Goal: Task Accomplishment & Management: Manage account settings

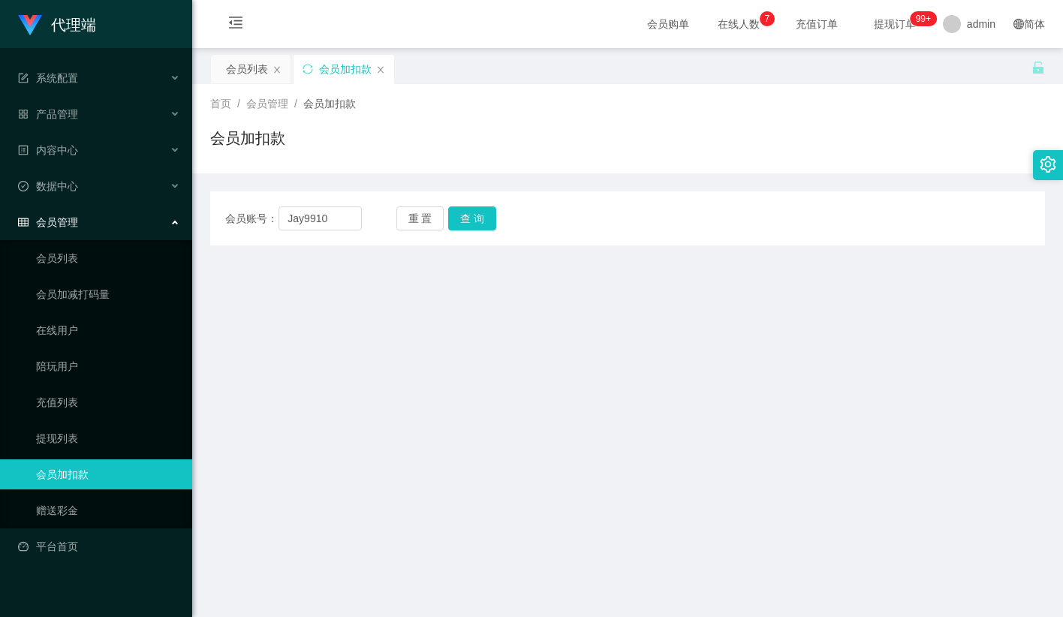
type input "Jay9910"
click at [474, 218] on button "查 询" at bounding box center [472, 218] width 48 height 24
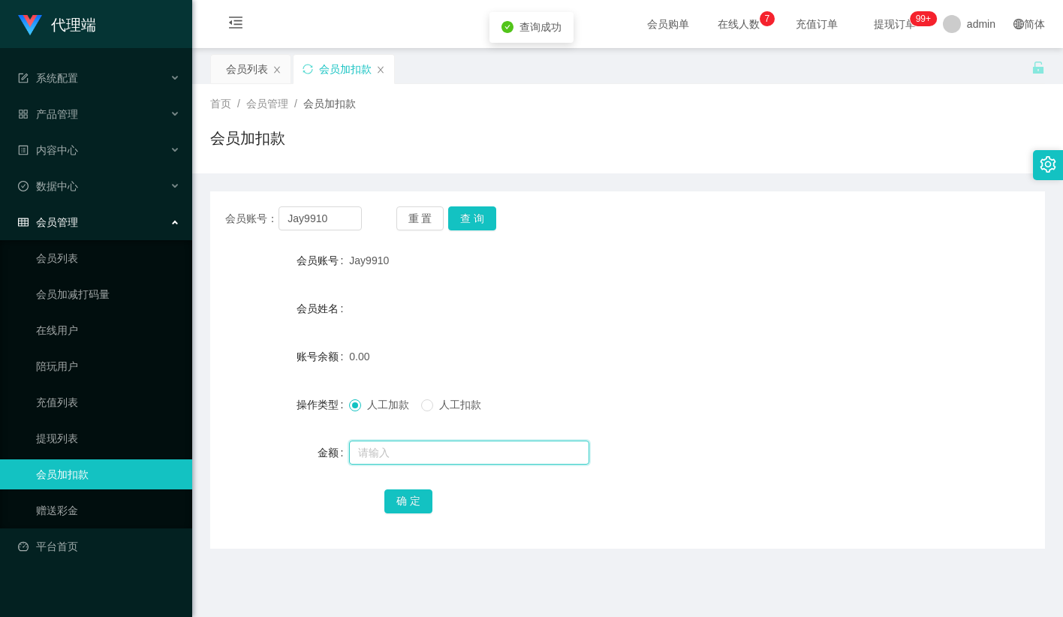
click at [384, 448] on input "text" at bounding box center [469, 453] width 240 height 24
type input "100"
click at [413, 504] on button "确 定" at bounding box center [408, 501] width 48 height 24
drag, startPoint x: 568, startPoint y: 349, endPoint x: 813, endPoint y: 50, distance: 386.7
click at [570, 347] on div "100.00" at bounding box center [592, 357] width 487 height 30
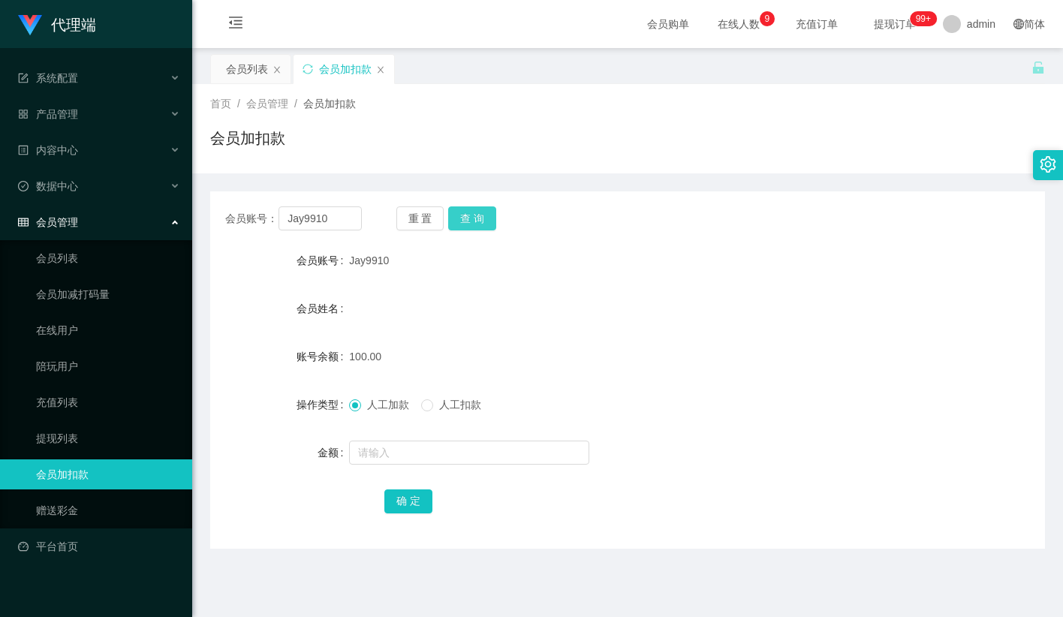
click at [483, 217] on button "查 询" at bounding box center [472, 218] width 48 height 24
click at [311, 217] on input "Jay9910" at bounding box center [319, 218] width 83 height 24
click at [80, 430] on link "提现列表" at bounding box center [108, 438] width 144 height 30
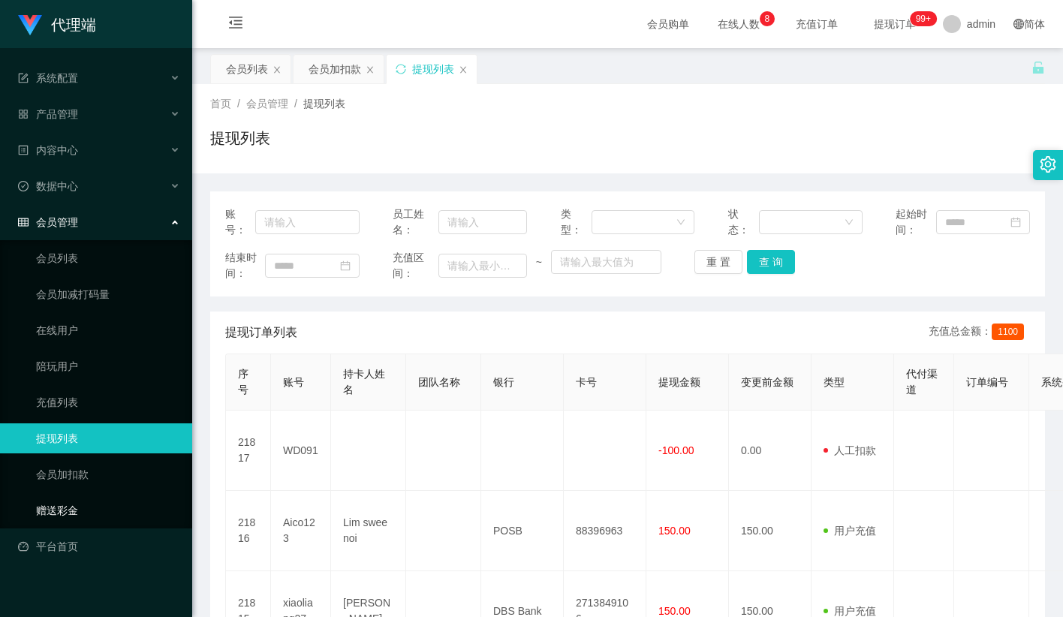
click at [82, 495] on link "赠送彩金" at bounding box center [108, 510] width 144 height 30
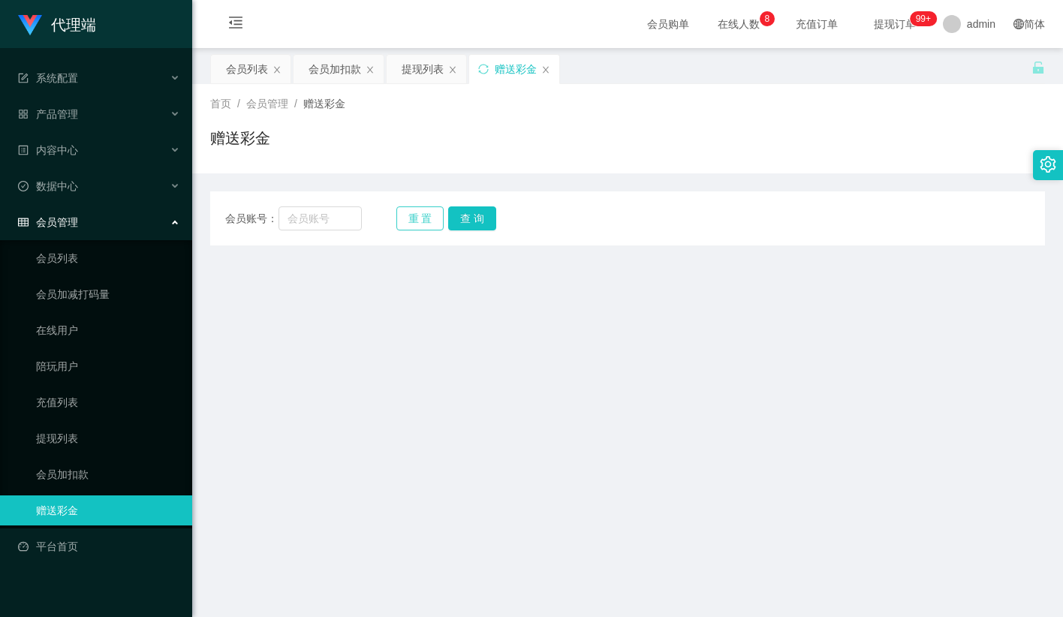
click at [408, 221] on button "重 置" at bounding box center [420, 218] width 48 height 24
click at [323, 224] on input "text" at bounding box center [319, 218] width 83 height 24
paste input "Jay9910"
type input "Jay9910"
click at [449, 218] on button "查 询" at bounding box center [472, 218] width 48 height 24
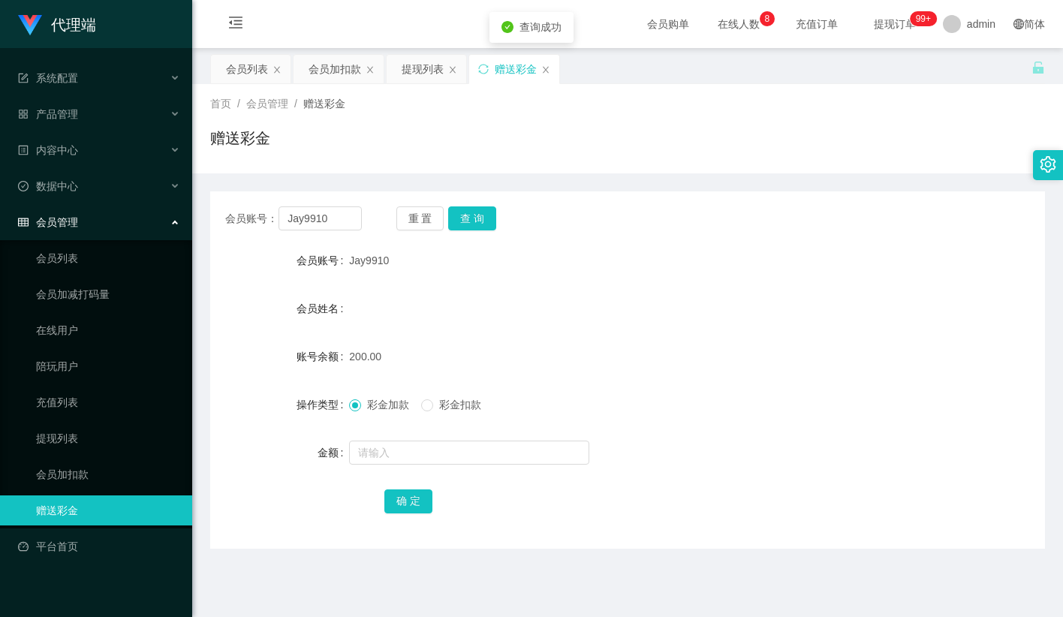
click at [420, 408] on div "彩金加款 彩金扣款" at bounding box center [421, 405] width 144 height 16
click at [422, 457] on input "text" at bounding box center [469, 453] width 240 height 24
type input "50"
click at [401, 507] on button "确 定" at bounding box center [408, 501] width 48 height 24
click at [321, 221] on input "Jay9910" at bounding box center [319, 218] width 83 height 24
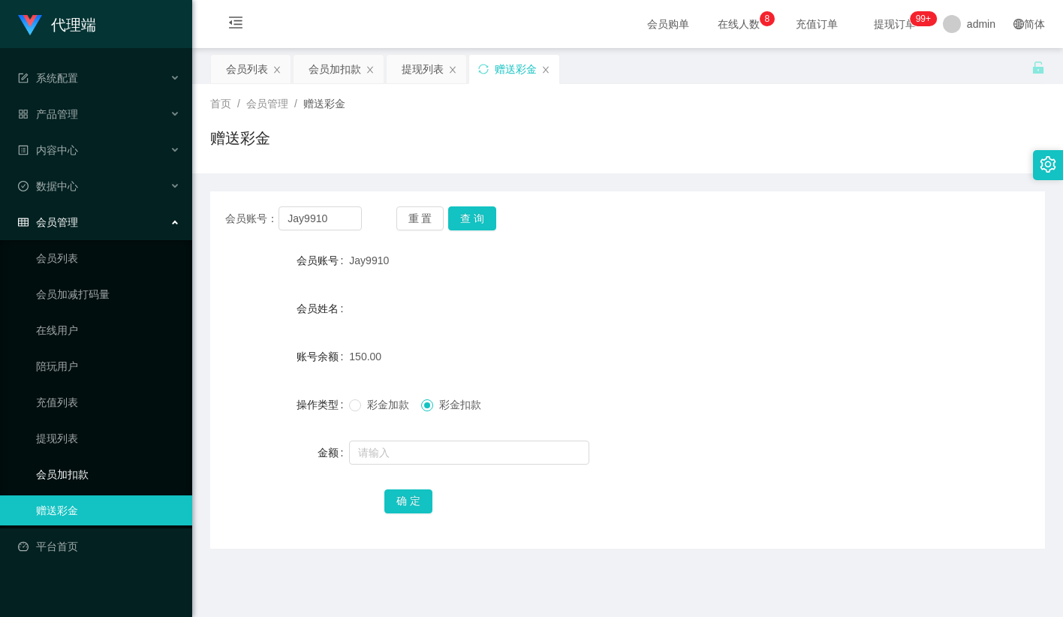
click at [82, 462] on link "会员加扣款" at bounding box center [108, 474] width 144 height 30
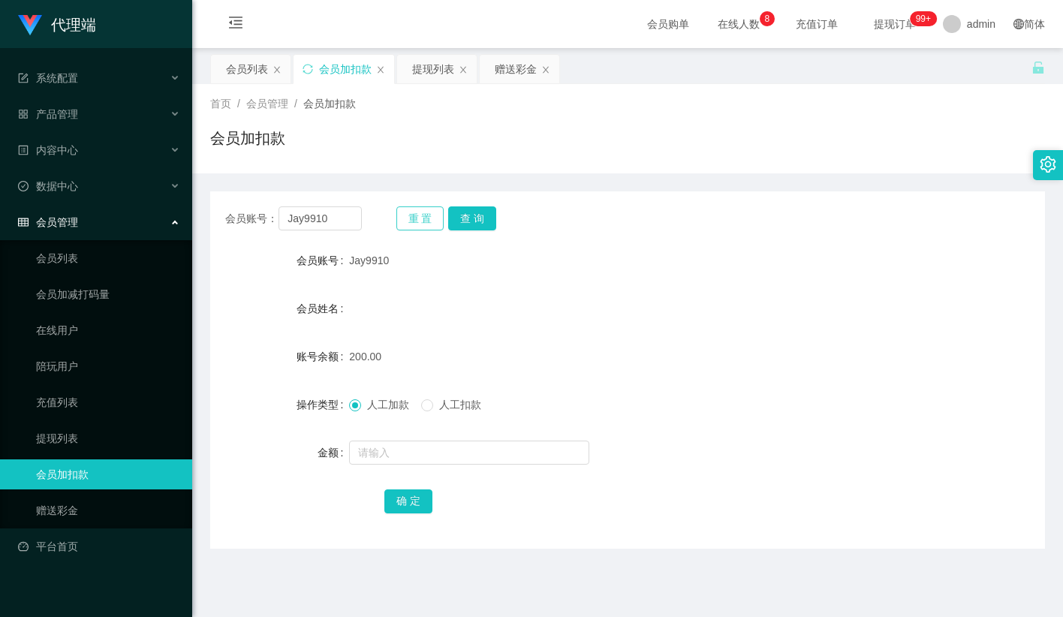
click at [415, 208] on button "重 置" at bounding box center [420, 218] width 48 height 24
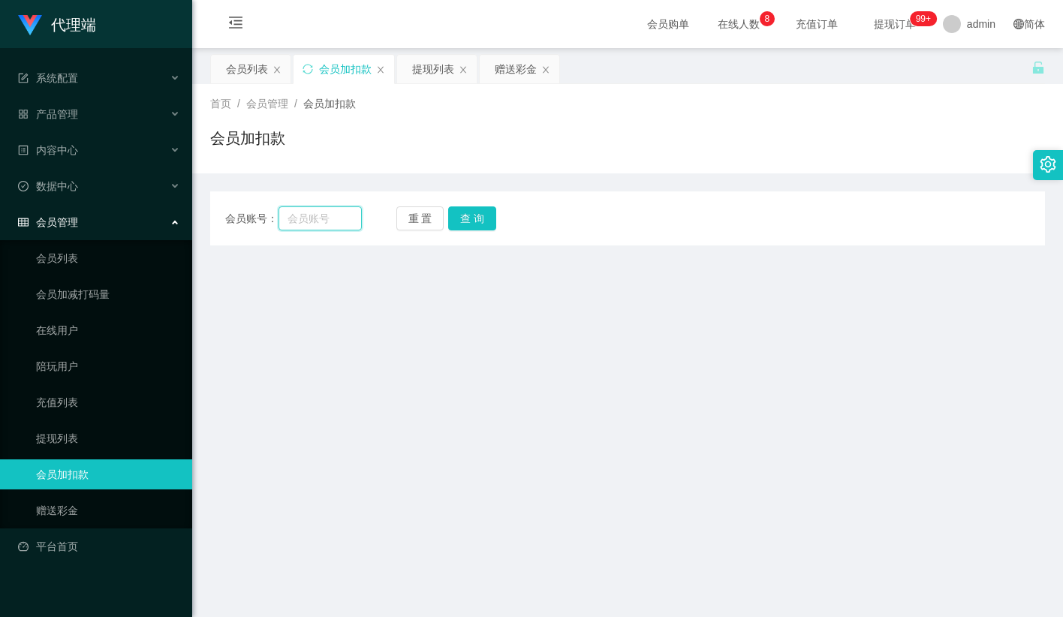
click at [343, 221] on input "text" at bounding box center [319, 218] width 83 height 24
paste input "Jay9910"
type input "Jay9910"
click at [453, 216] on button "查 询" at bounding box center [472, 218] width 48 height 24
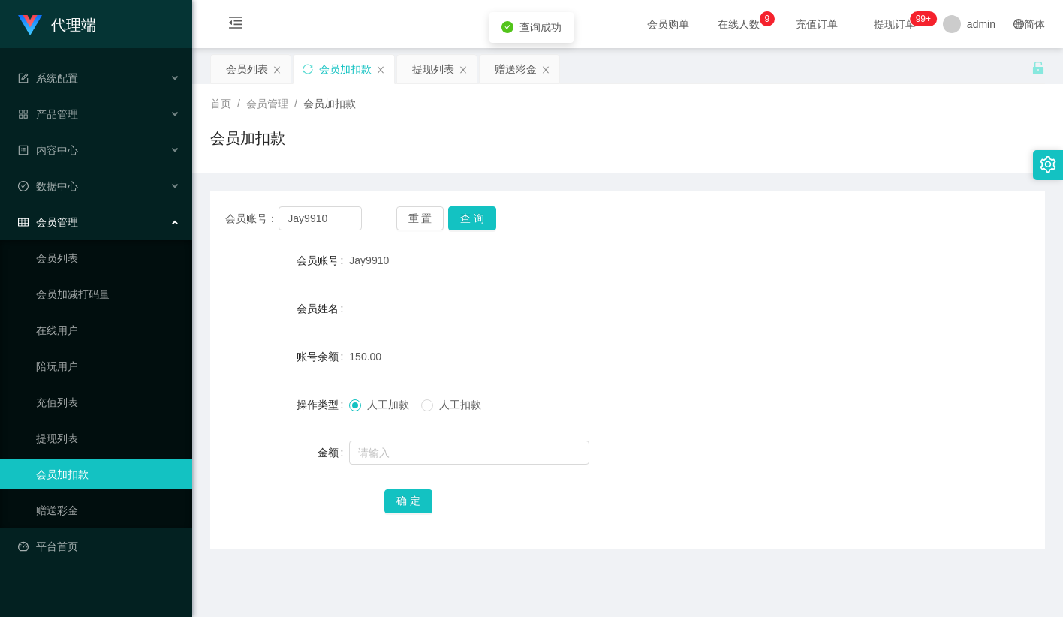
click at [437, 399] on span "人工扣款" at bounding box center [460, 405] width 54 height 12
click at [419, 451] on input "text" at bounding box center [469, 453] width 240 height 24
type input "150"
click at [402, 504] on button "确 定" at bounding box center [408, 501] width 48 height 24
click at [784, 209] on div "会员账号： Jay9910 重 置 查 询" at bounding box center [627, 218] width 835 height 24
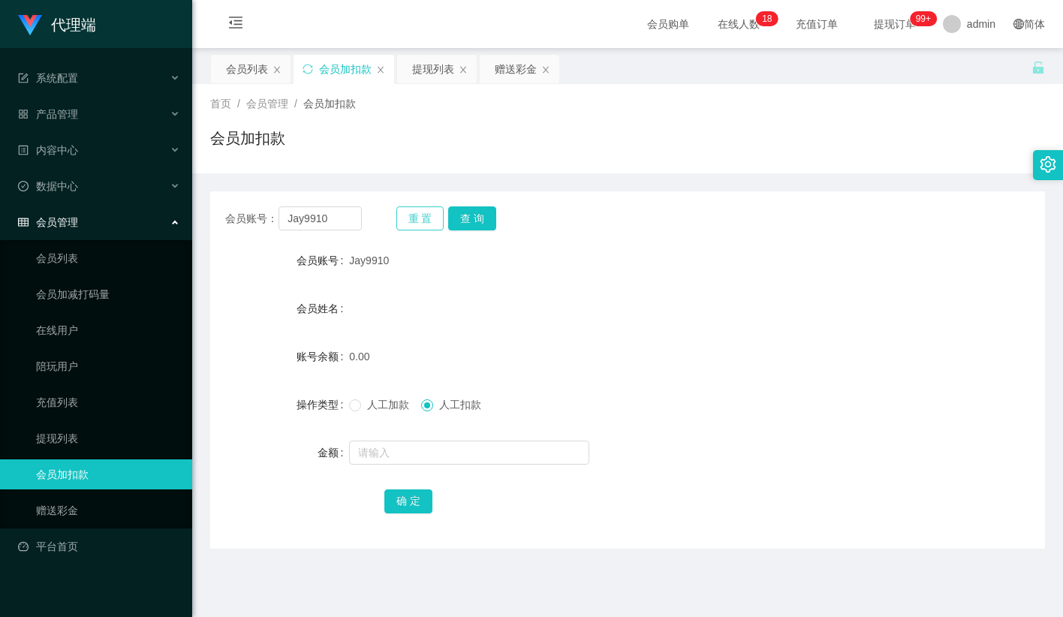
click at [437, 216] on button "重 置" at bounding box center [420, 218] width 48 height 24
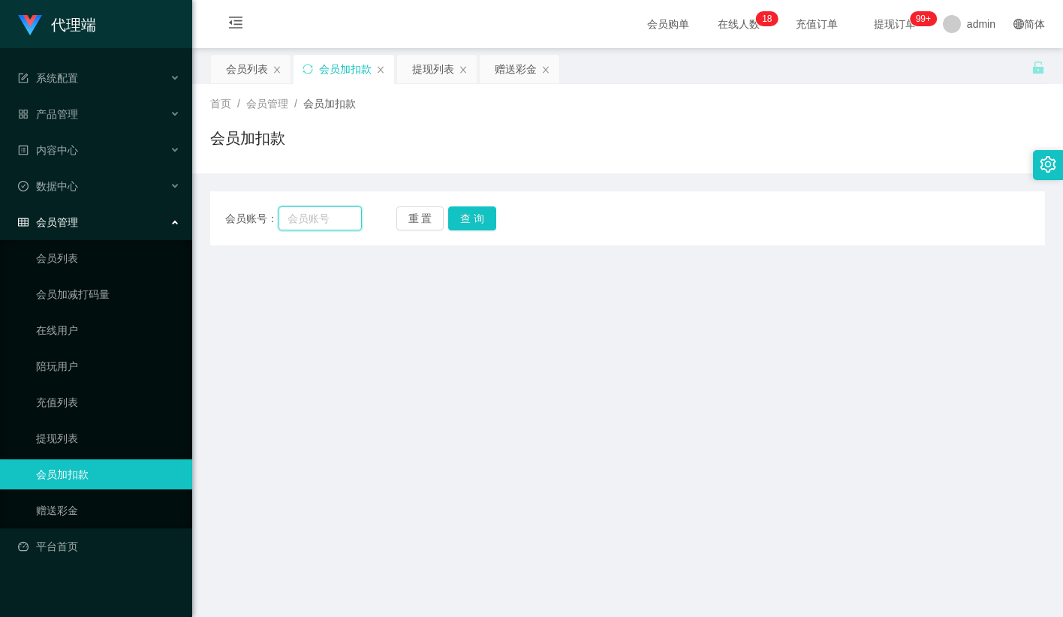
click at [330, 225] on input "text" at bounding box center [319, 218] width 83 height 24
paste input "zhizhi1234"
type input "zhizhi1234"
click at [480, 217] on button "查 询" at bounding box center [472, 218] width 48 height 24
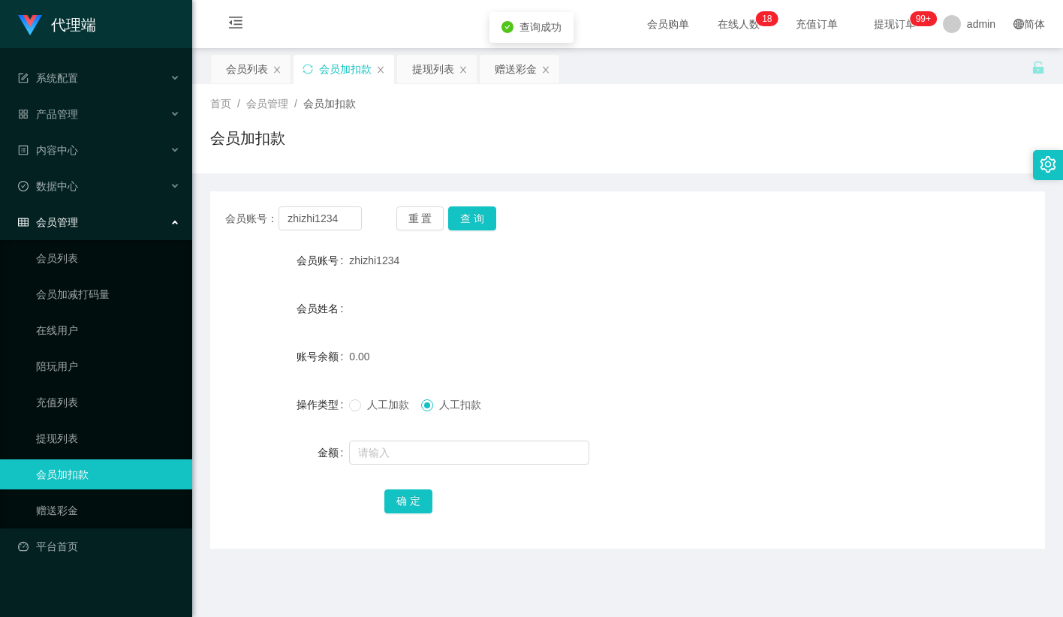
click at [363, 396] on div "人工加款 人工扣款" at bounding box center [592, 405] width 487 height 30
click at [365, 404] on span "人工加款" at bounding box center [388, 405] width 54 height 12
click at [383, 444] on input "text" at bounding box center [469, 453] width 240 height 24
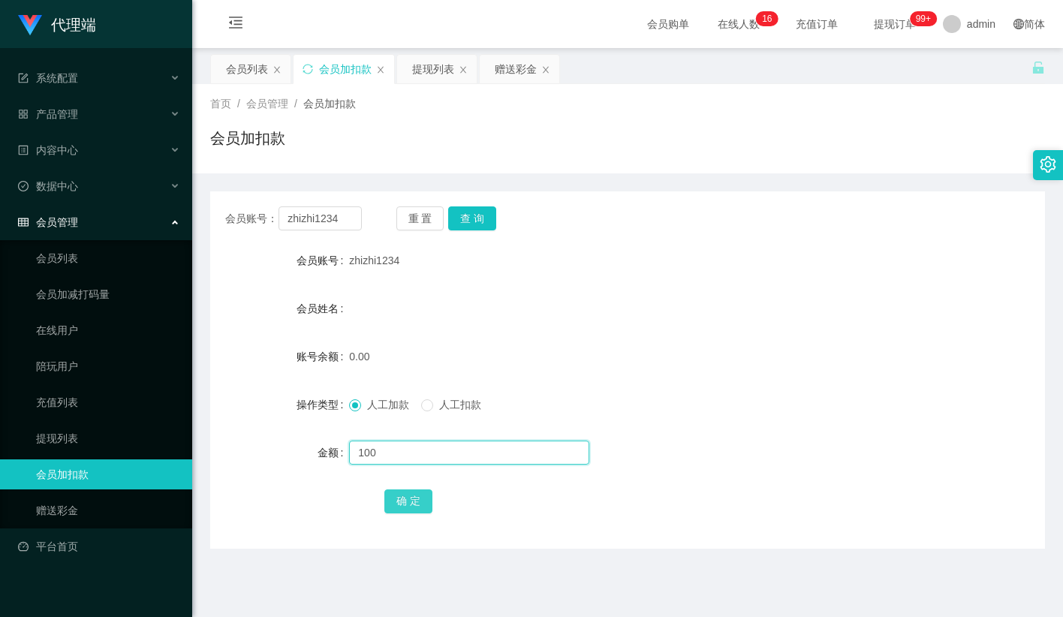
type input "100"
click at [422, 496] on button "确 定" at bounding box center [408, 501] width 48 height 24
click at [480, 215] on button "查 询" at bounding box center [472, 218] width 48 height 24
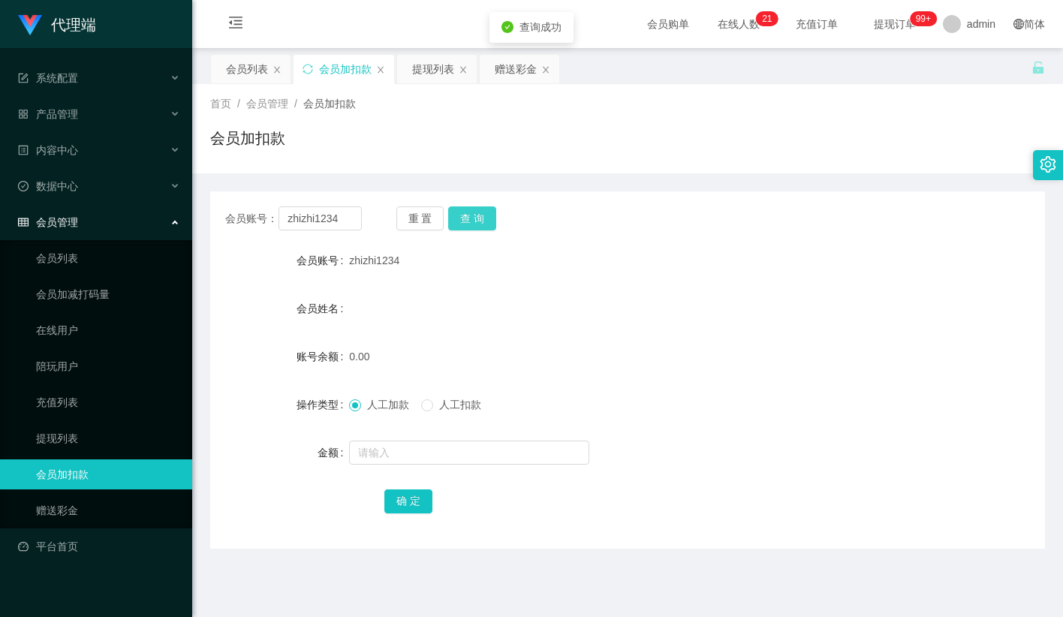
click at [480, 215] on button "查 询" at bounding box center [472, 218] width 48 height 24
click at [477, 216] on button "查 询" at bounding box center [472, 218] width 48 height 24
click at [327, 216] on input "zhizhi1234" at bounding box center [319, 218] width 83 height 24
click at [80, 502] on link "赠送彩金" at bounding box center [108, 510] width 144 height 30
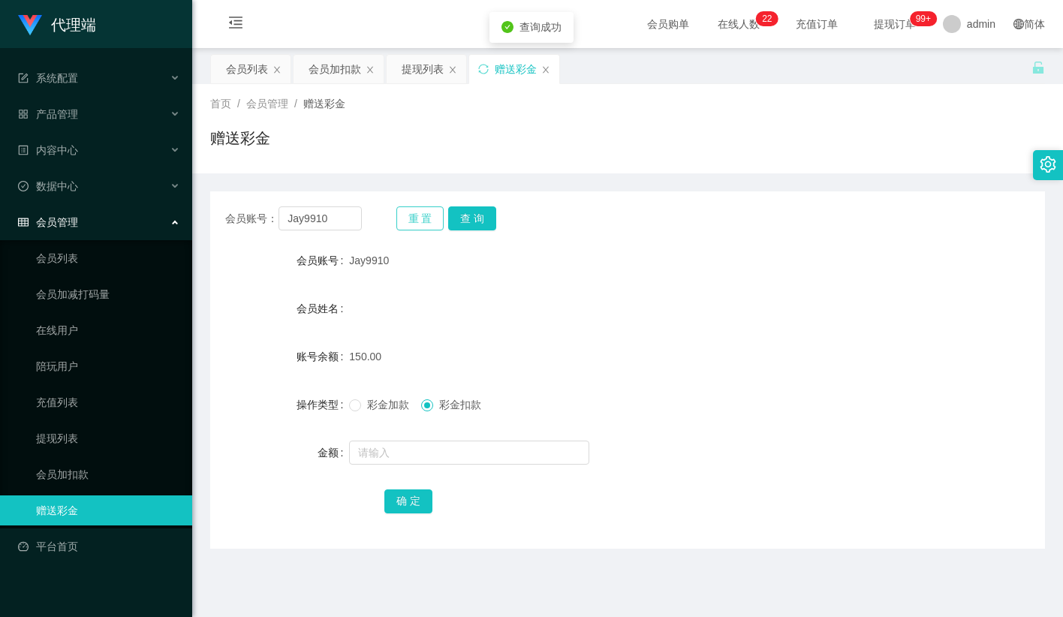
click at [415, 212] on button "重 置" at bounding box center [420, 218] width 48 height 24
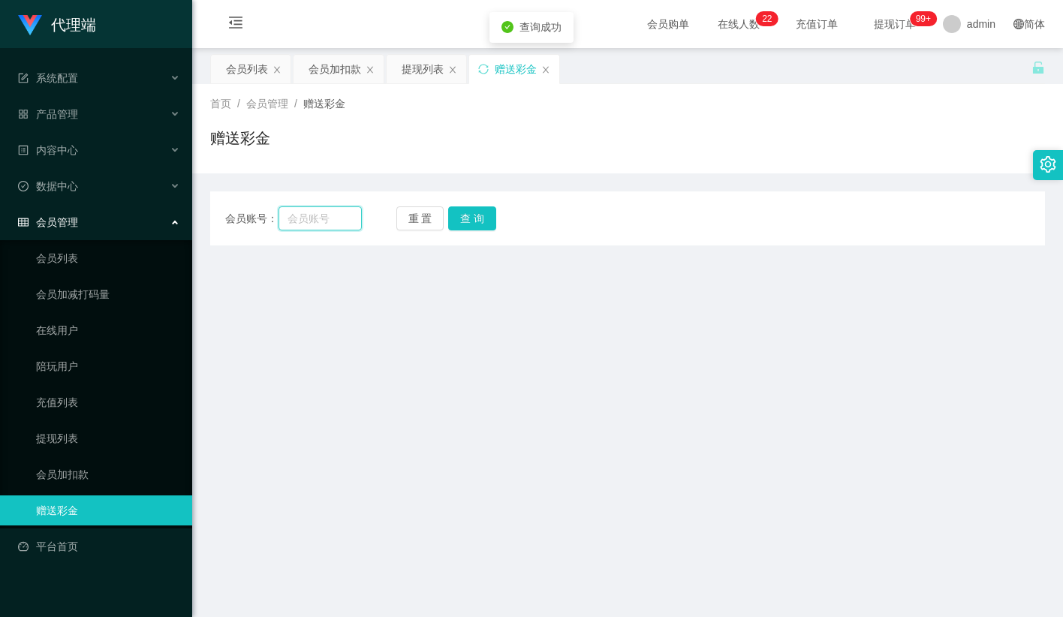
click at [329, 217] on input "text" at bounding box center [319, 218] width 83 height 24
paste input "zhizhi1234"
type input "zhizhi1234"
click at [487, 212] on button "查 询" at bounding box center [472, 218] width 48 height 24
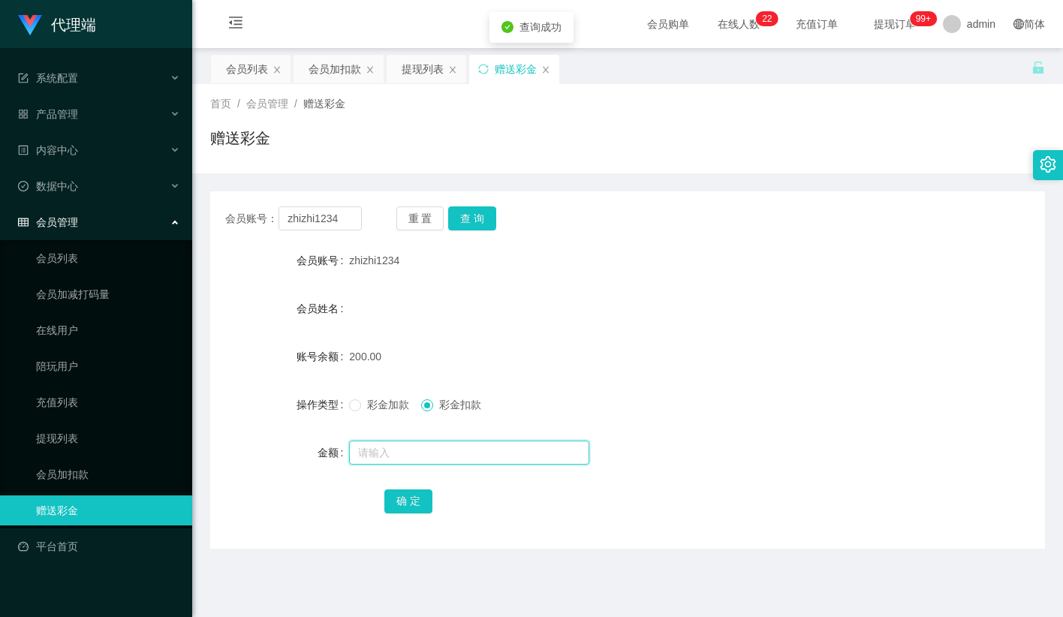
click at [410, 456] on input "text" at bounding box center [469, 453] width 240 height 24
type input "50"
click at [417, 504] on button "确 定" at bounding box center [408, 501] width 48 height 24
click at [910, 23] on sup "99+" at bounding box center [923, 18] width 27 height 15
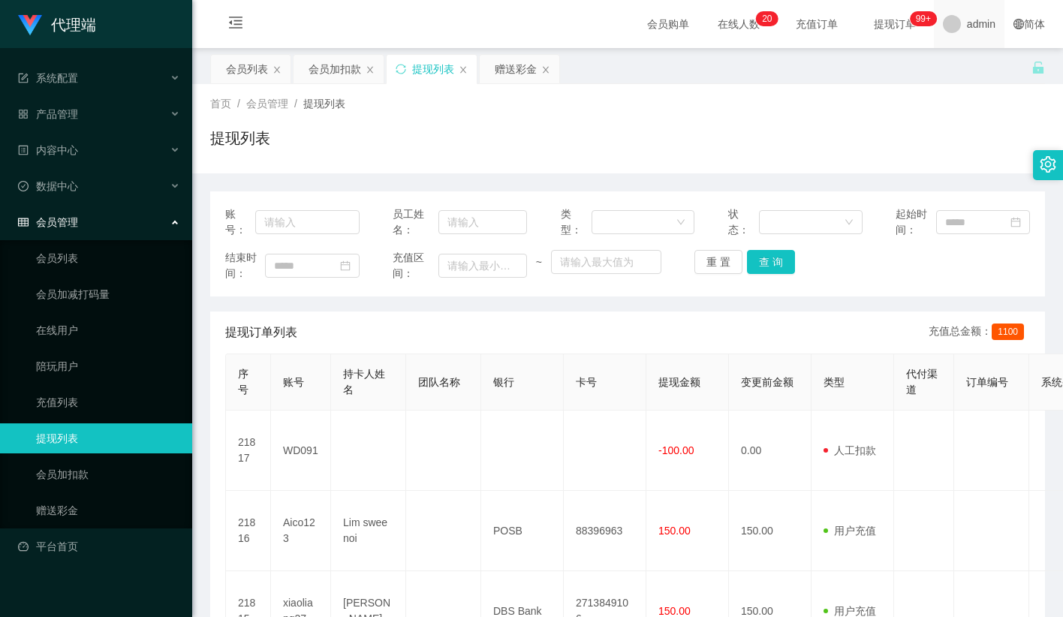
click at [952, 19] on span at bounding box center [952, 24] width 18 height 18
click at [984, 77] on div "会员列表 会员加扣款 提现列表 赠送彩金" at bounding box center [620, 80] width 821 height 52
click at [943, 26] on span at bounding box center [952, 24] width 18 height 18
click at [976, 79] on ul "退出登录" at bounding box center [983, 65] width 113 height 30
click at [980, 68] on span "退出登录" at bounding box center [972, 65] width 42 height 12
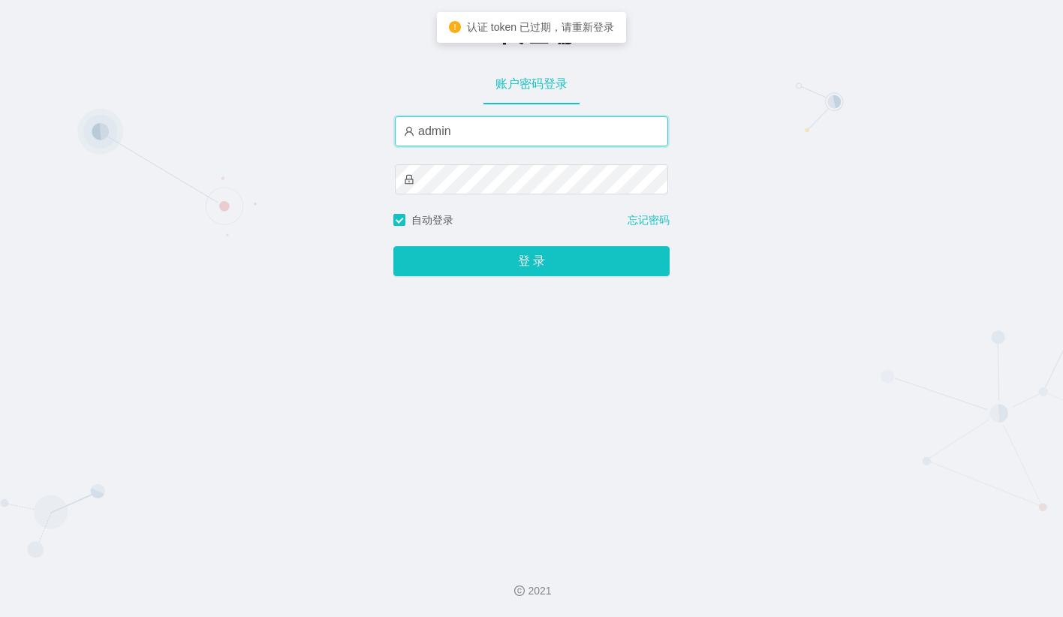
click at [545, 134] on input "admin" at bounding box center [531, 131] width 273 height 30
type input "金辉"
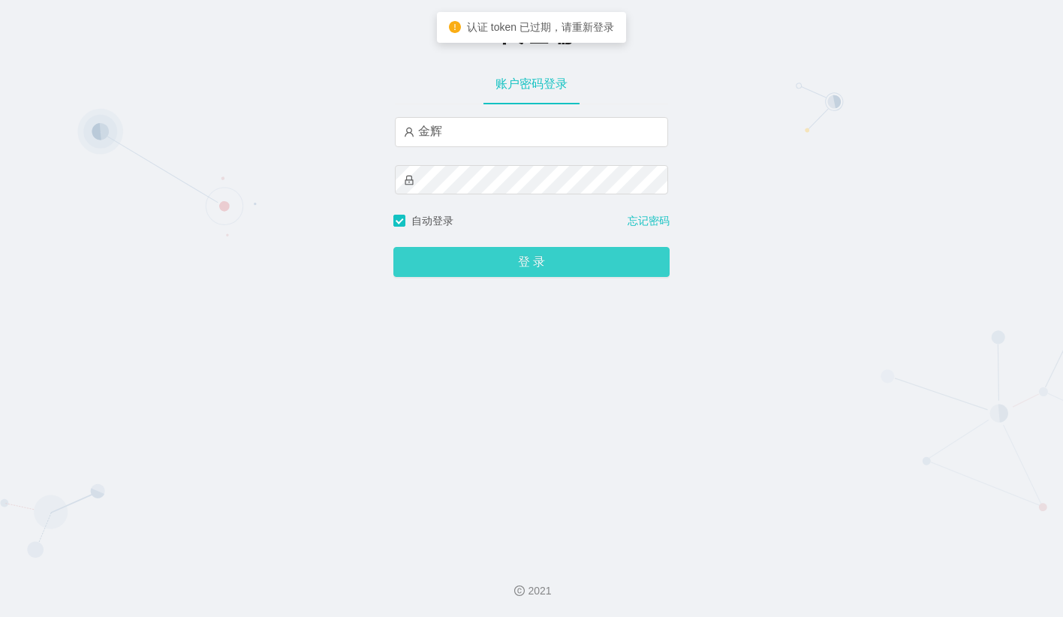
click at [477, 261] on button "登 录" at bounding box center [531, 262] width 276 height 30
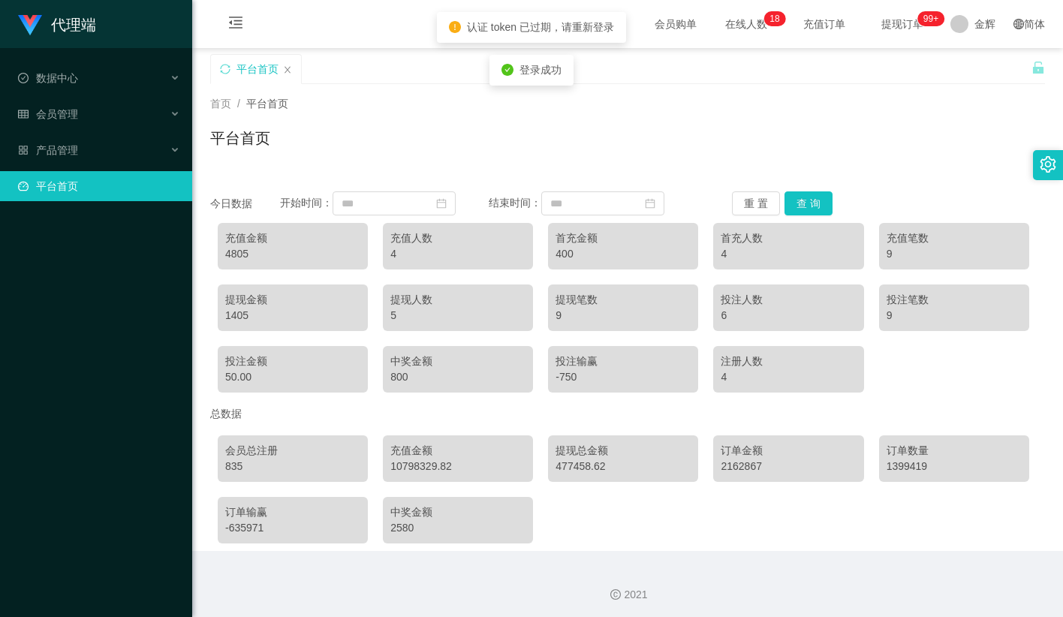
click at [565, 161] on div "平台首页" at bounding box center [627, 144] width 835 height 35
drag, startPoint x: 754, startPoint y: 131, endPoint x: 771, endPoint y: 128, distance: 16.8
click at [754, 131] on div "平台首页" at bounding box center [627, 144] width 835 height 35
click at [901, 26] on span "提现订单 99+" at bounding box center [902, 24] width 57 height 11
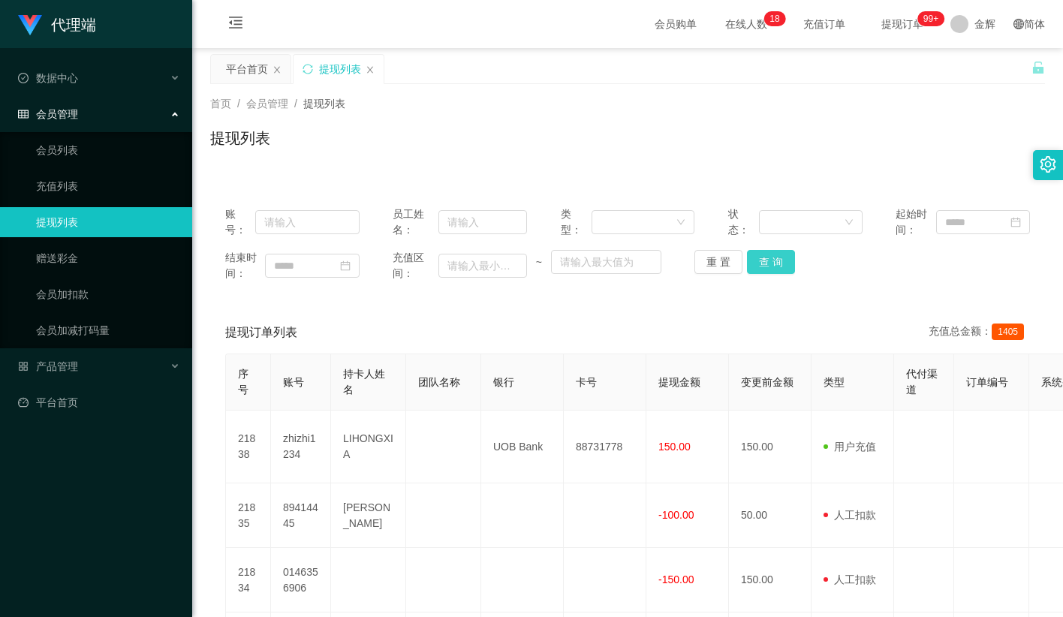
click at [771, 257] on button "查 询" at bounding box center [771, 262] width 48 height 24
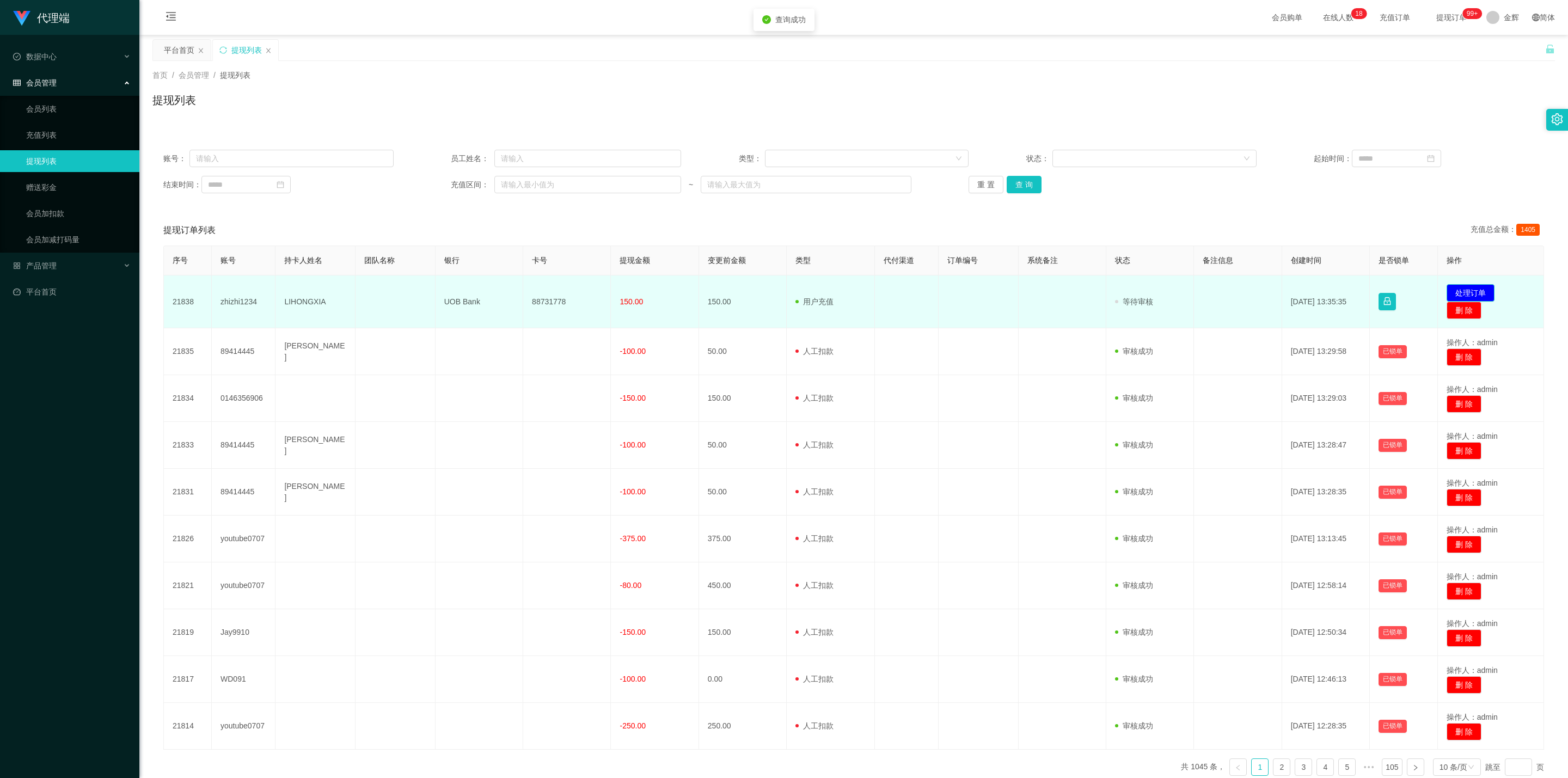
click at [770, 294] on button "处理订单" at bounding box center [1470, 293] width 48 height 17
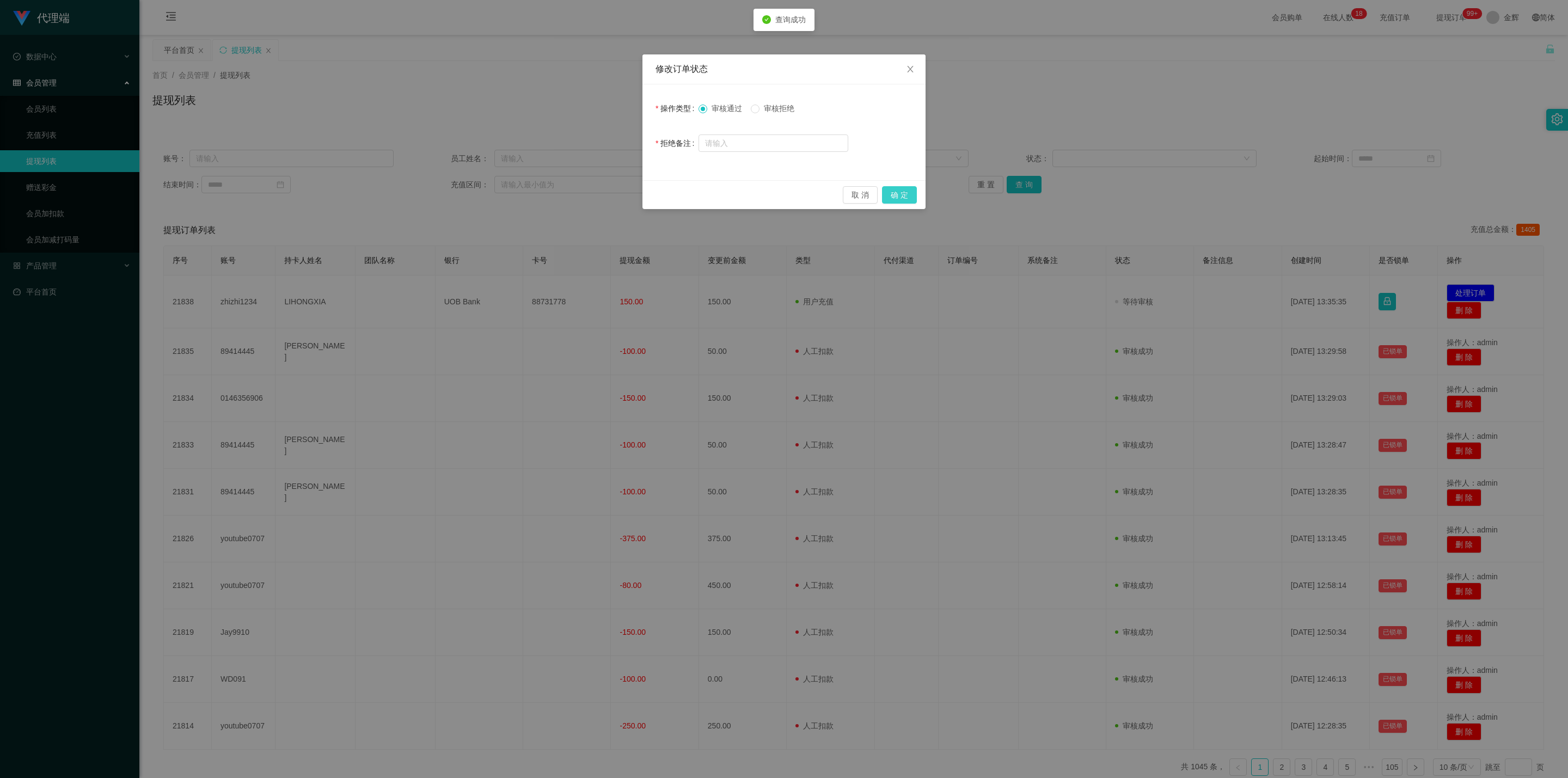
click at [770, 191] on button "确 定" at bounding box center [899, 195] width 35 height 17
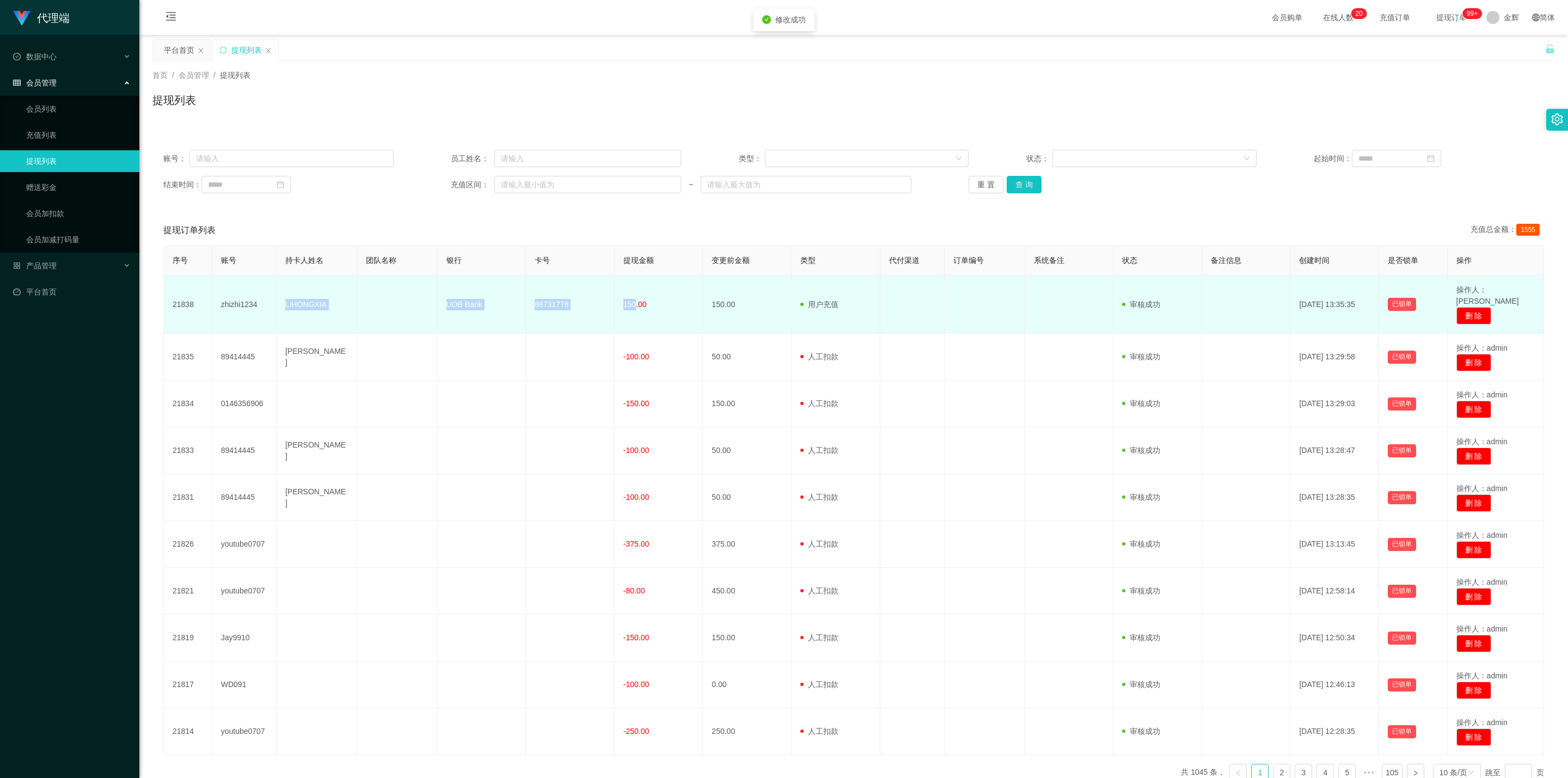
drag, startPoint x: 285, startPoint y: 297, endPoint x: 634, endPoint y: 305, distance: 349.1
click at [634, 305] on tr "21838 zhizhi1234 LIHONGXIA UOB Bank 88731778 150.00 150.00 用户充值 人工扣款 审核驳回 审核成功 …" at bounding box center [854, 305] width 1380 height 58
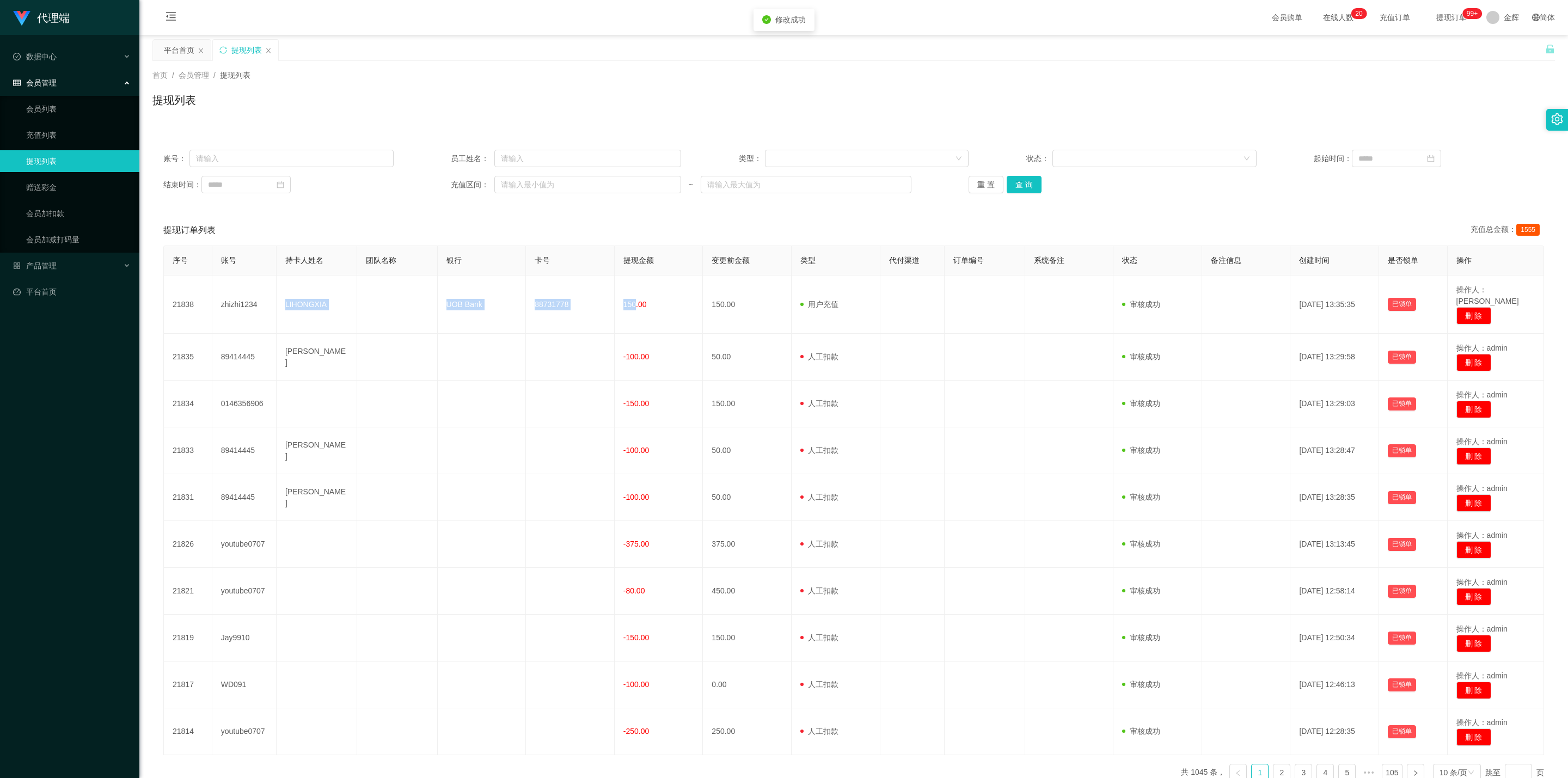
copy tr "LIHONGXIA UOB Bank 88731778 150"
click at [770, 97] on div "提现列表" at bounding box center [854, 104] width 1403 height 25
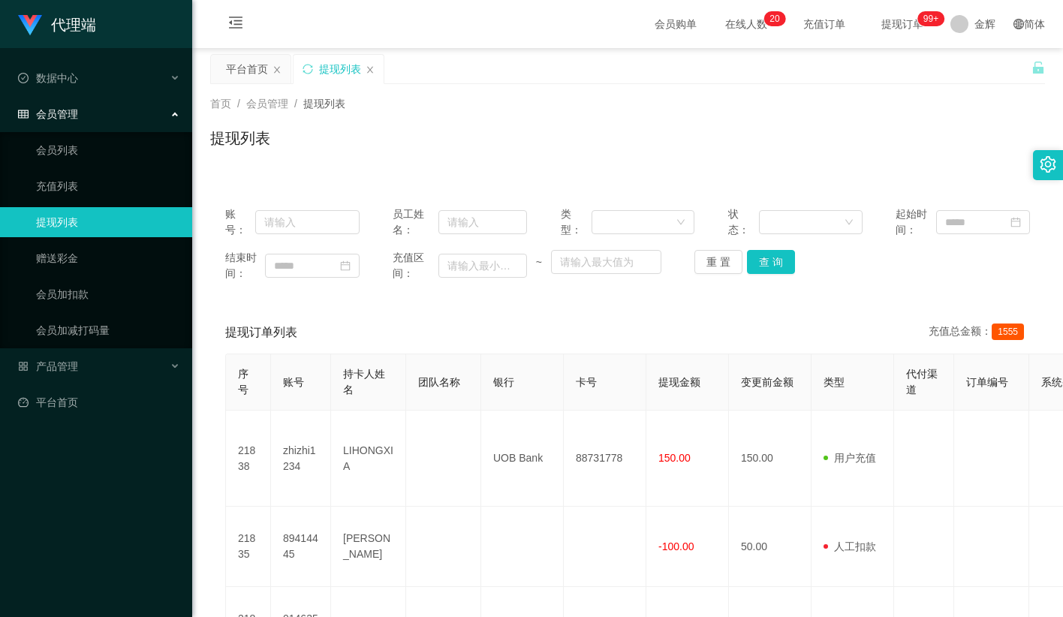
click at [667, 135] on div "提现列表" at bounding box center [627, 144] width 835 height 35
click at [101, 297] on link "会员加扣款" at bounding box center [108, 294] width 144 height 30
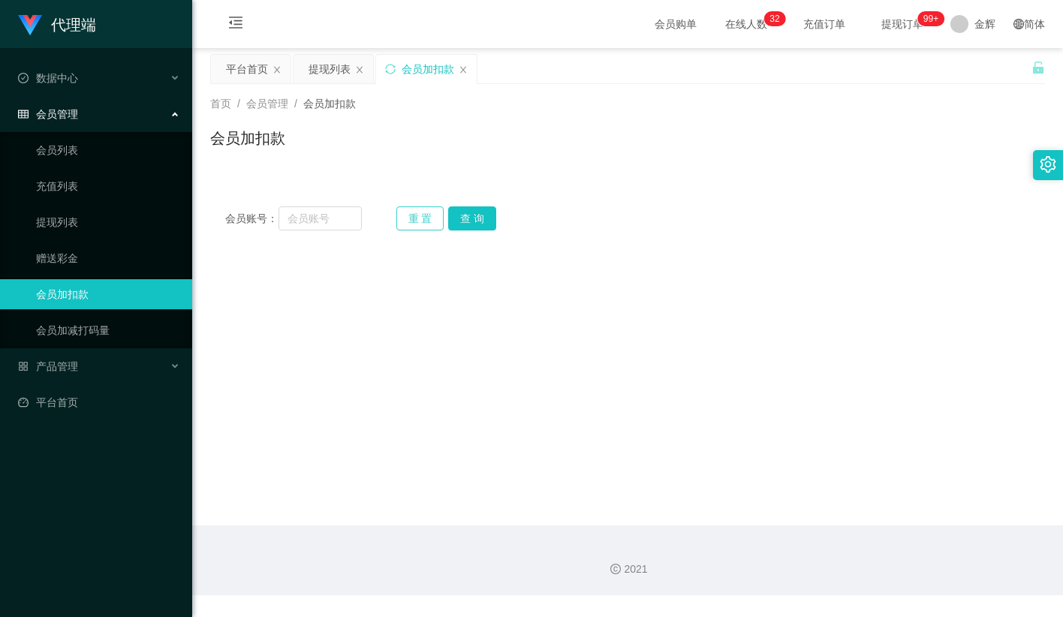
click at [426, 216] on button "重 置" at bounding box center [420, 218] width 48 height 24
drag, startPoint x: 342, startPoint y: 219, endPoint x: 333, endPoint y: 219, distance: 9.0
click at [333, 219] on input "text" at bounding box center [319, 218] width 83 height 24
paste input "zhizhi1234"
type input "zhizhi1234"
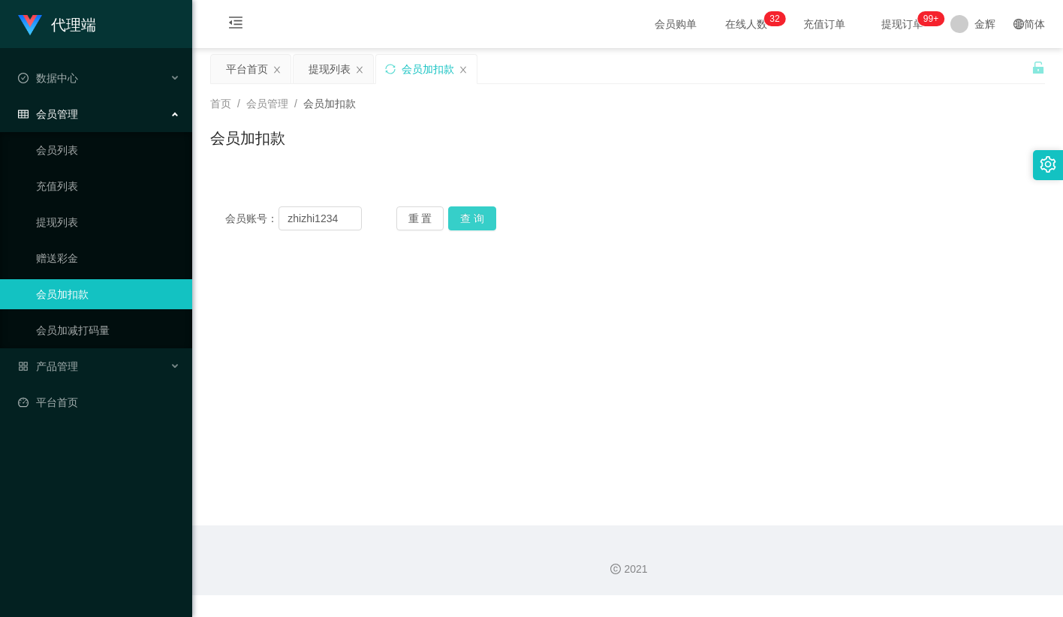
click at [465, 217] on button "查 询" at bounding box center [472, 218] width 48 height 24
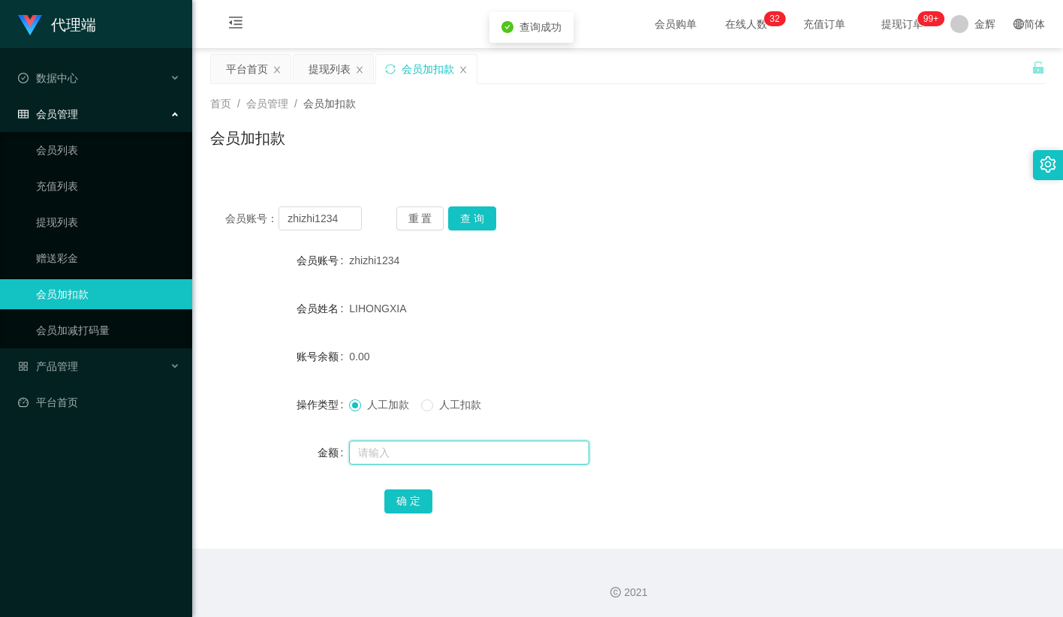
click at [392, 442] on input "text" at bounding box center [469, 453] width 240 height 24
type input "35"
click at [424, 505] on button "确 定" at bounding box center [408, 501] width 48 height 24
click at [527, 357] on div "35.00" at bounding box center [592, 357] width 487 height 30
click at [433, 228] on button "重 置" at bounding box center [420, 218] width 48 height 24
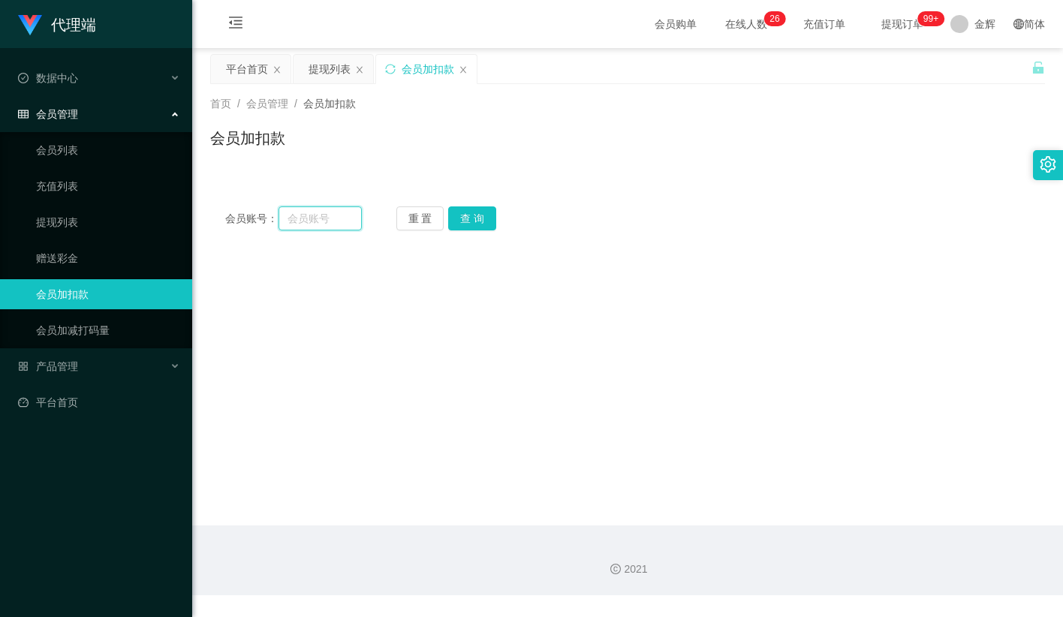
click at [339, 221] on input "text" at bounding box center [319, 218] width 83 height 24
paste input "Jay9910"
type input "Jay9910"
click at [466, 218] on button "查 询" at bounding box center [472, 218] width 48 height 24
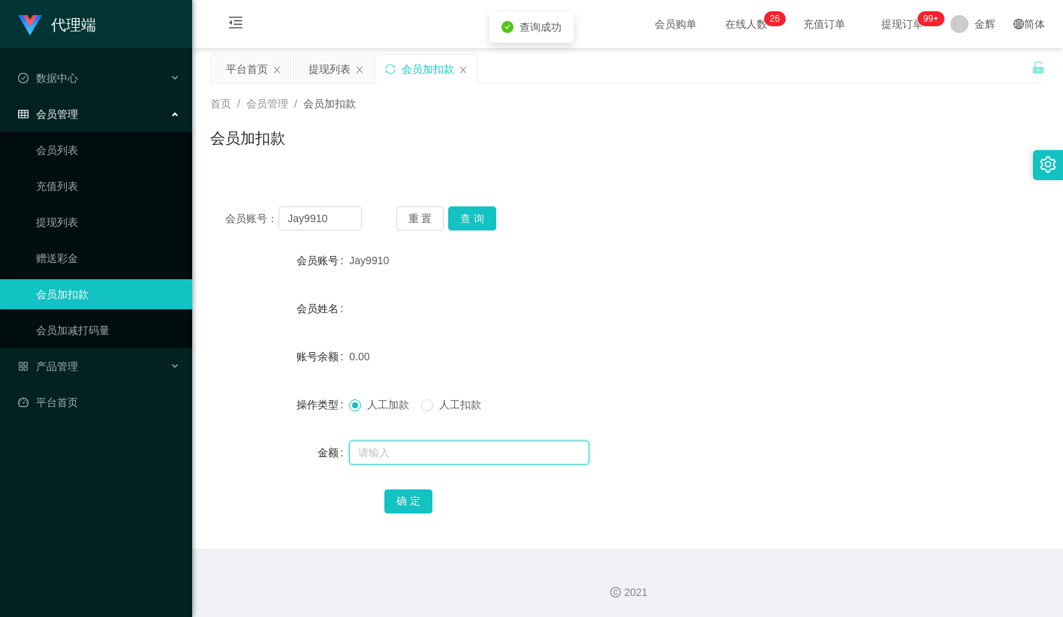
click at [386, 456] on input "text" at bounding box center [469, 453] width 240 height 24
type input "8"
click at [406, 495] on button "确 定" at bounding box center [408, 501] width 48 height 24
click at [818, 236] on div "会员账号： Jay9910 重 置 查 询 会员账号 Jay9910 会员姓名 账号余额 8.00 操作类型 人工加款 人工扣款 金额 确 定" at bounding box center [627, 369] width 835 height 357
click at [415, 218] on button "重 置" at bounding box center [420, 218] width 48 height 24
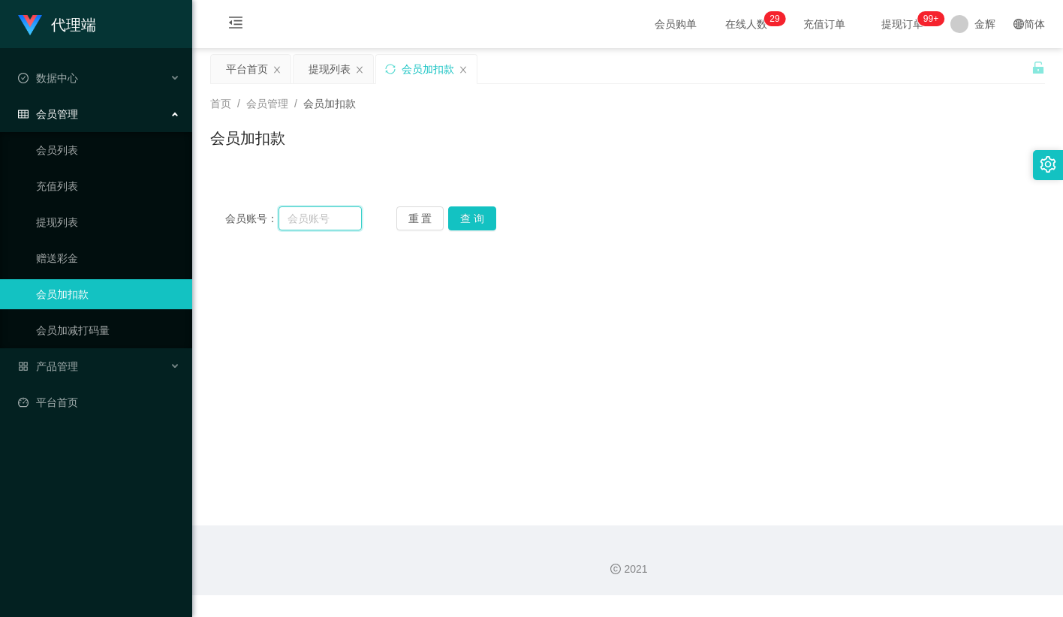
click at [320, 223] on input "text" at bounding box center [319, 218] width 83 height 24
paste input "zhizhi1234"
type input "zhizhi1234"
click at [476, 219] on button "查 询" at bounding box center [472, 218] width 48 height 24
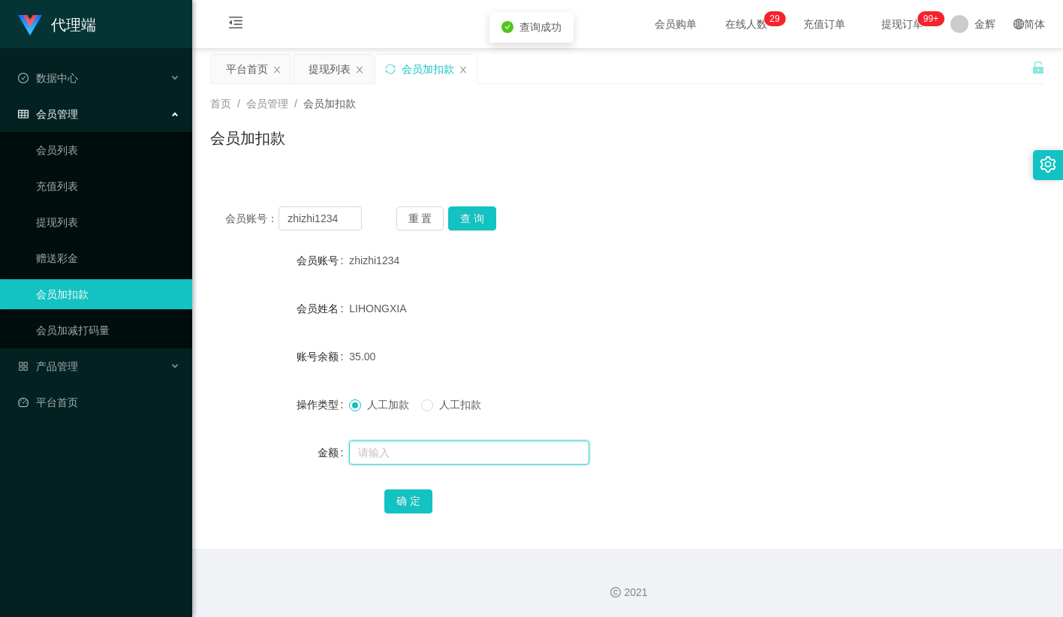
click at [375, 457] on input "text" at bounding box center [469, 453] width 240 height 24
type input "8"
click at [410, 495] on button "确 定" at bounding box center [408, 501] width 48 height 24
click at [626, 325] on form "会员账号 zhizhi1234 会员姓名 LIHONGXIA 账号余额 35.00 操作类型 人工加款 人工扣款 金额 确 定" at bounding box center [627, 380] width 835 height 270
click at [420, 215] on button "重 置" at bounding box center [420, 218] width 48 height 24
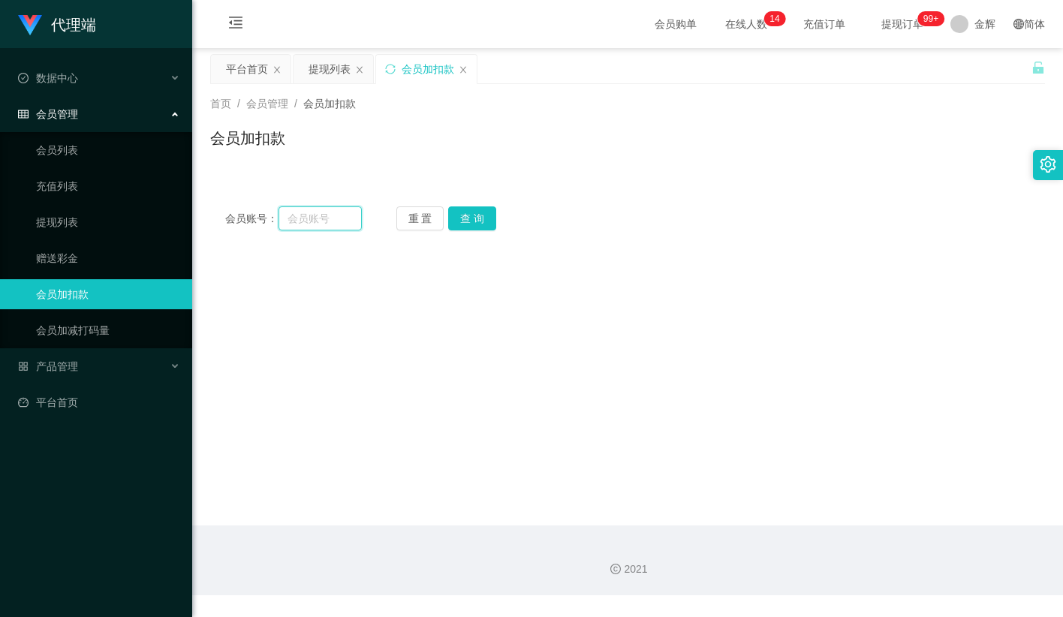
click at [316, 221] on input "text" at bounding box center [319, 218] width 83 height 24
paste input "franticgigi"
type input "franticgigi"
click at [477, 243] on div "会员账号： franticgigi 重 置 查 询 会员账号 zhizhi1234 会员姓名 LIHONGXIA 账号余额 43.00 操作类型 人工加款 人…" at bounding box center [627, 218] width 835 height 54
click at [478, 223] on button "查 询" at bounding box center [472, 218] width 48 height 24
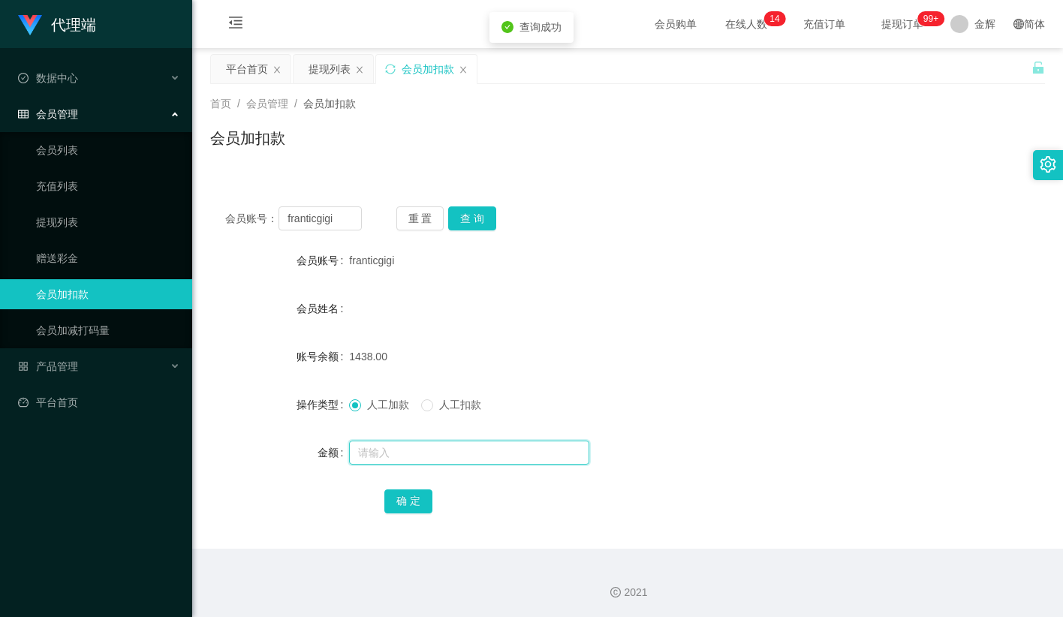
click at [388, 453] on input "text" at bounding box center [469, 453] width 240 height 24
type input "40"
click at [414, 503] on button "确 定" at bounding box center [408, 501] width 48 height 24
click at [615, 385] on form "会员账号 franticgigi 会员姓名 账号余额 1478.00 操作类型 人工加款 人工扣款 金额 确 定" at bounding box center [627, 380] width 835 height 270
click at [908, 26] on span "提现订单 99+" at bounding box center [902, 24] width 57 height 11
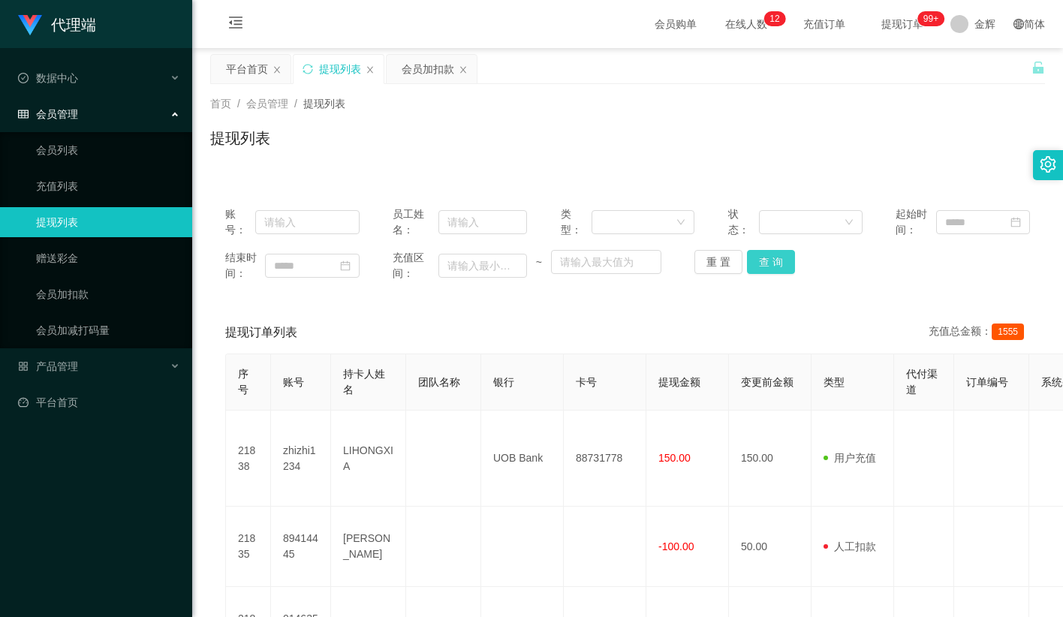
click at [780, 264] on button "查 询" at bounding box center [771, 262] width 48 height 24
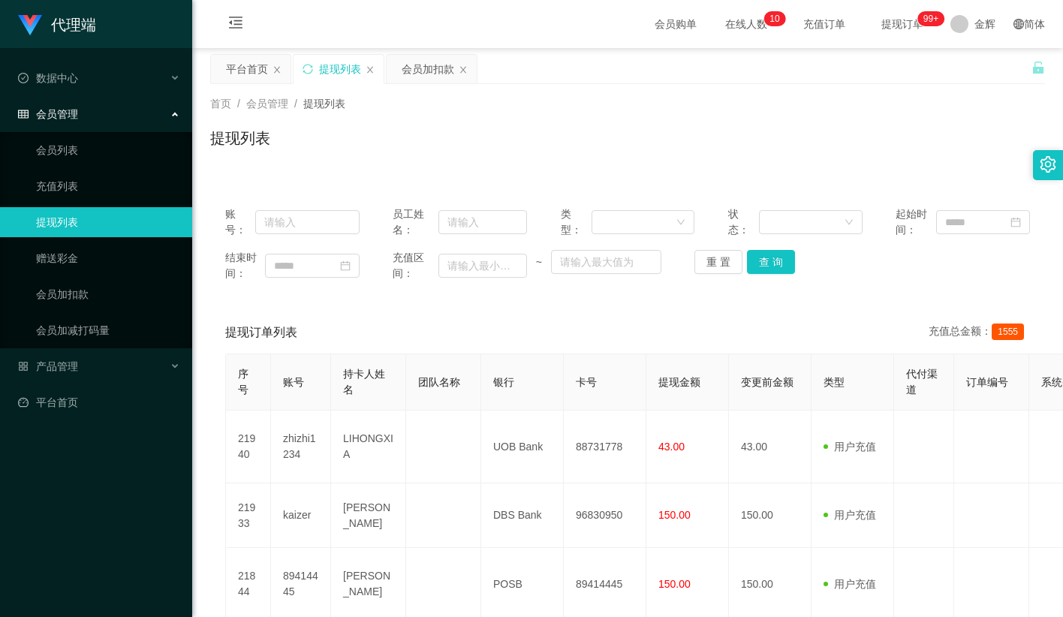
click at [642, 115] on div "首页 / 会员管理 / 提现列表 / 提现列表" at bounding box center [627, 128] width 835 height 65
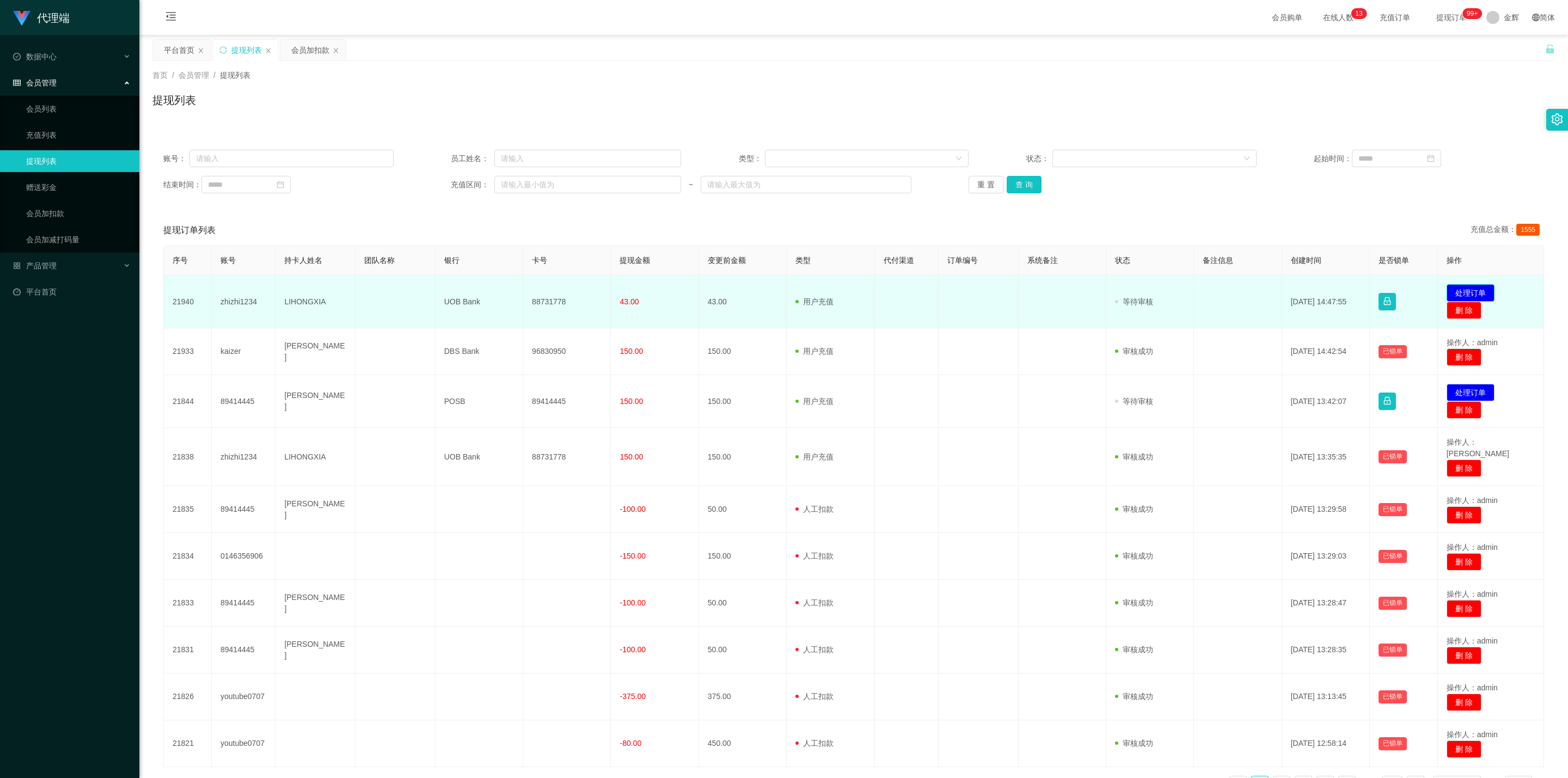
click at [770, 291] on button "处理订单" at bounding box center [1470, 293] width 48 height 17
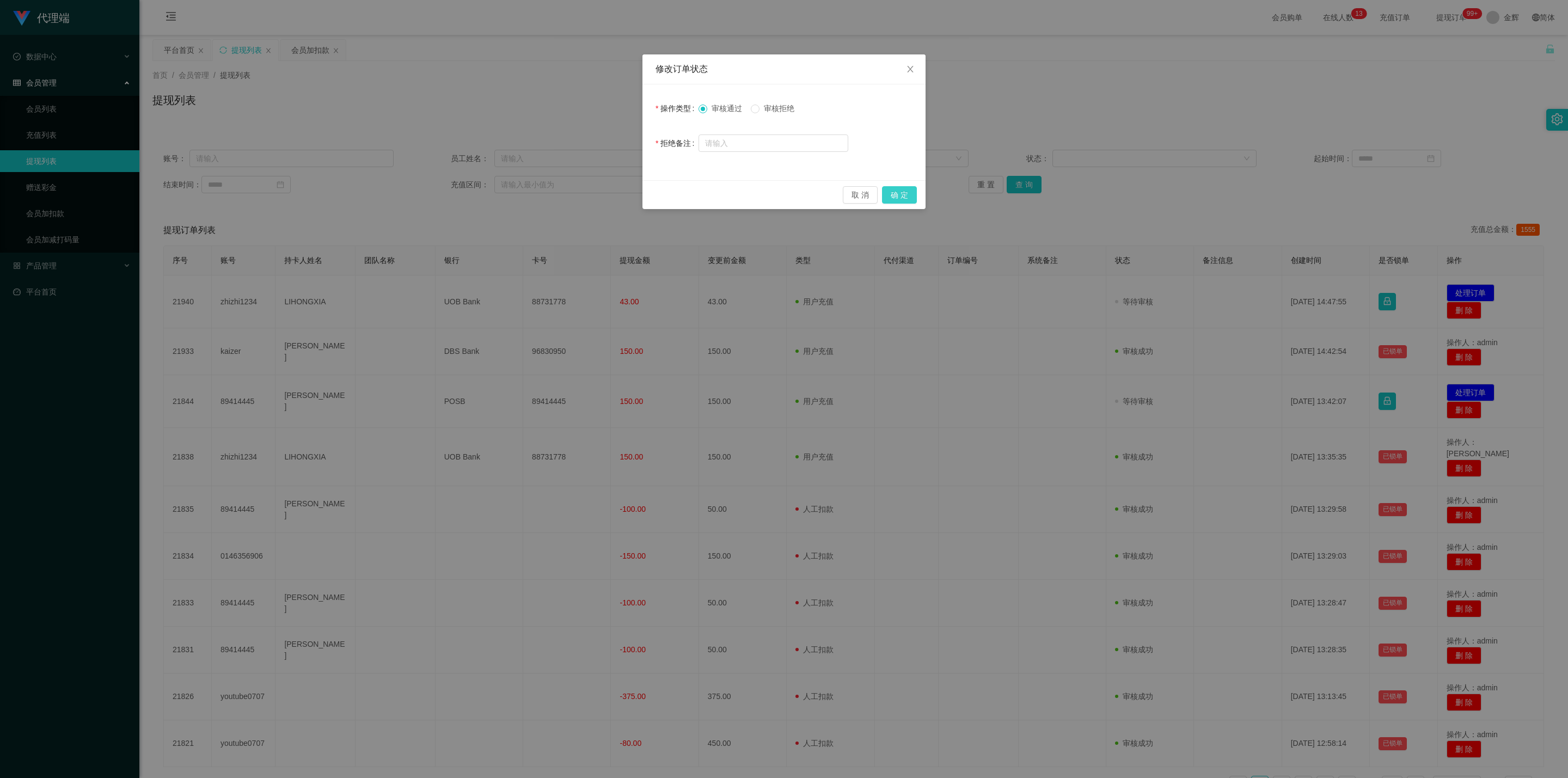
click at [770, 196] on button "确 定" at bounding box center [899, 195] width 35 height 17
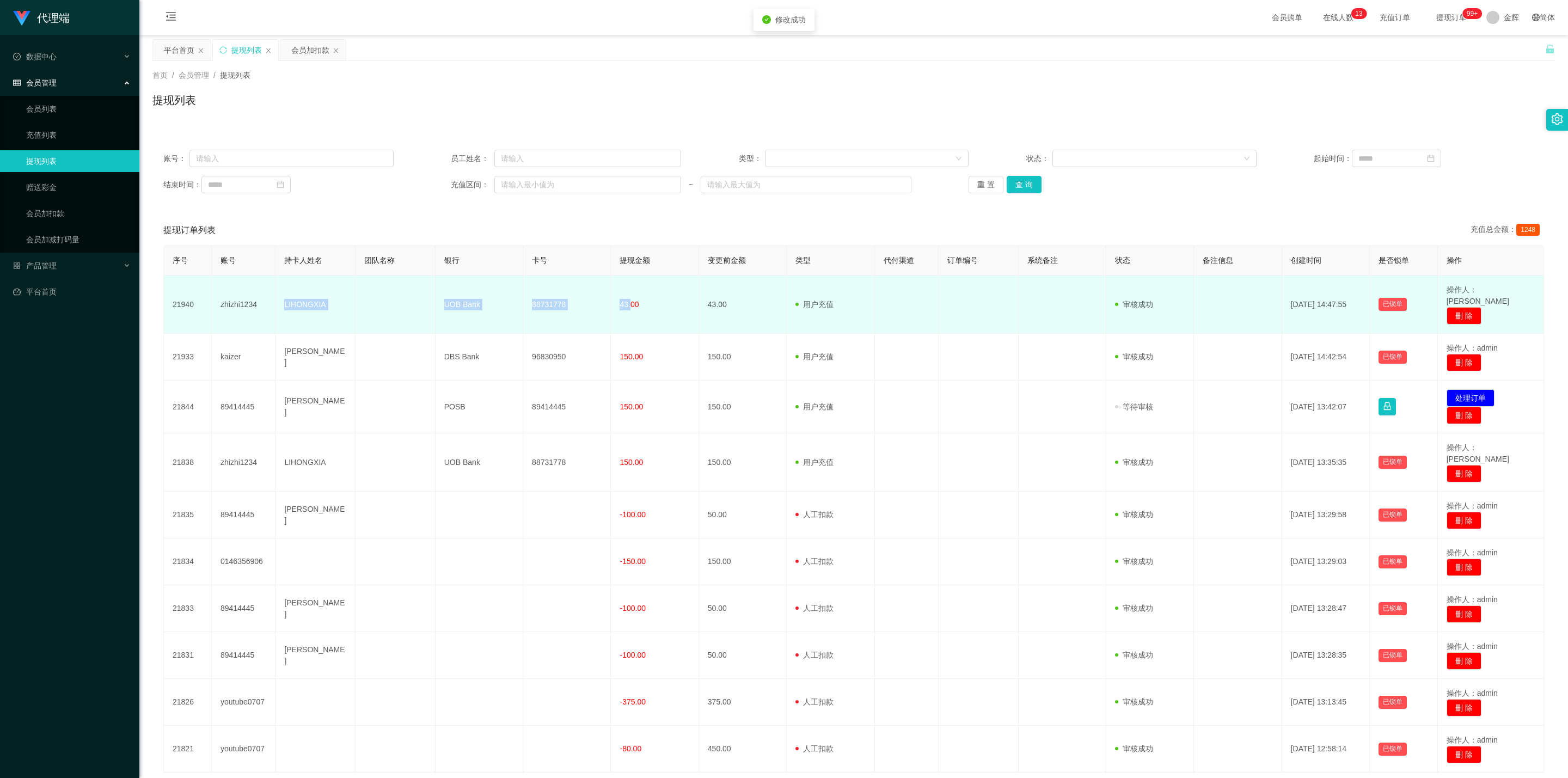
drag, startPoint x: 283, startPoint y: 299, endPoint x: 627, endPoint y: 301, distance: 344.0
click at [627, 301] on tr "21940 zhizhi1234 LIHONGXIA UOB Bank 88731778 43.00 43.00 用户充值 人工扣款 审核驳回 审核成功 等待…" at bounding box center [854, 305] width 1380 height 58
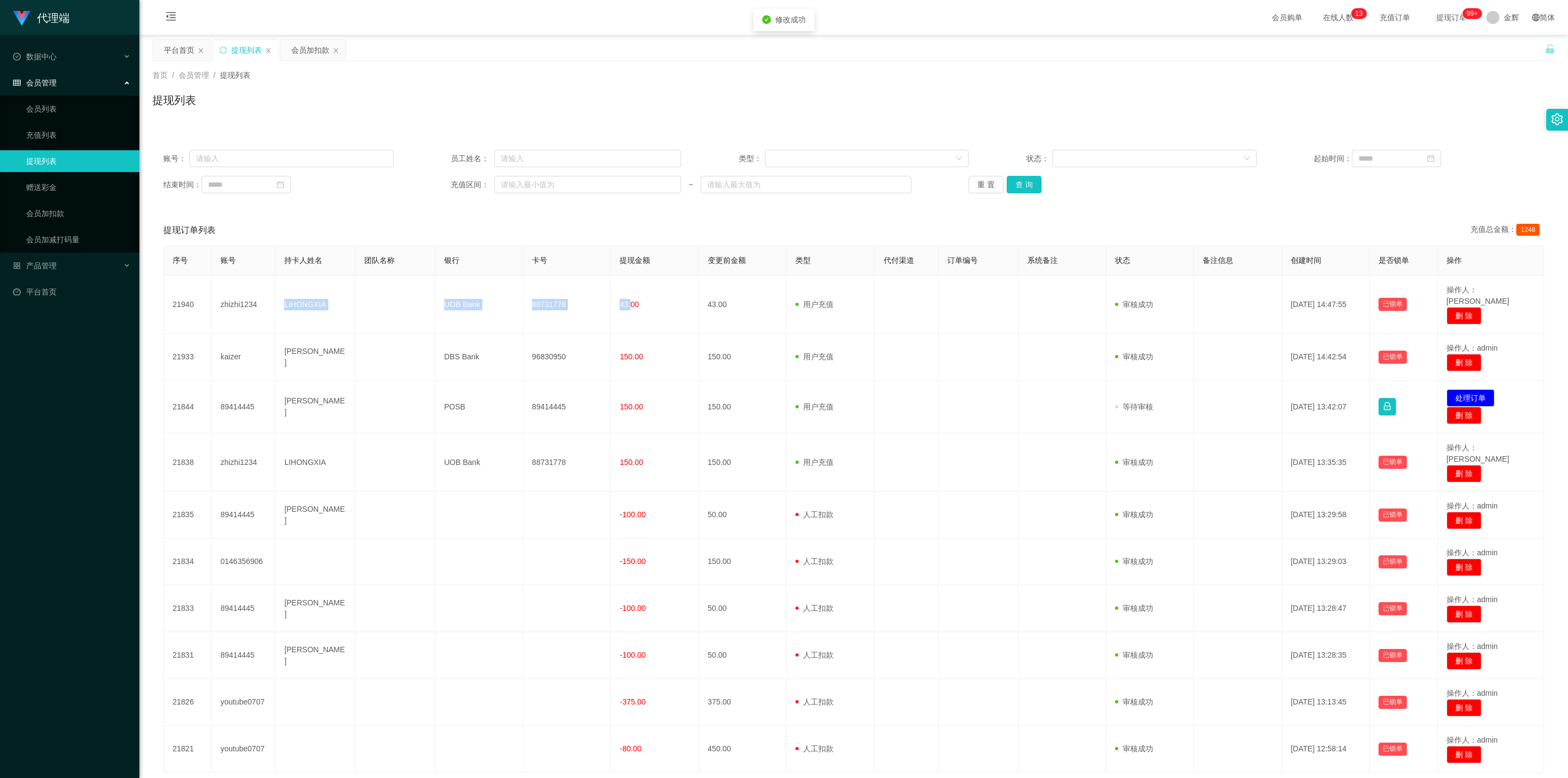
copy tr "LIHONGXIA UOB Bank 88731778 43."
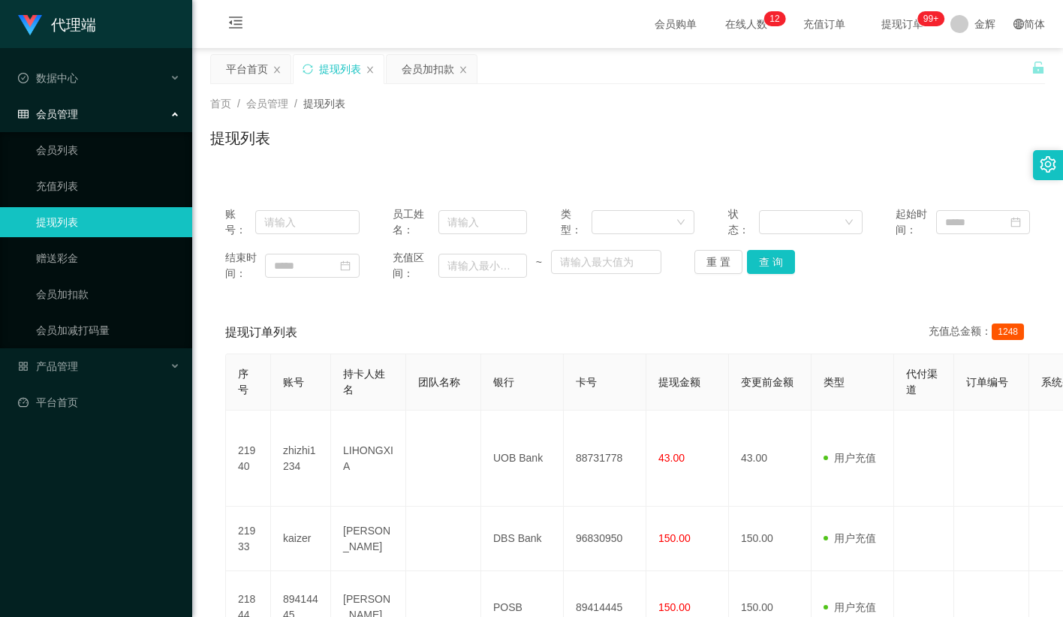
drag, startPoint x: 645, startPoint y: 137, endPoint x: 682, endPoint y: 126, distance: 39.2
click at [645, 136] on div "提现列表" at bounding box center [627, 144] width 835 height 35
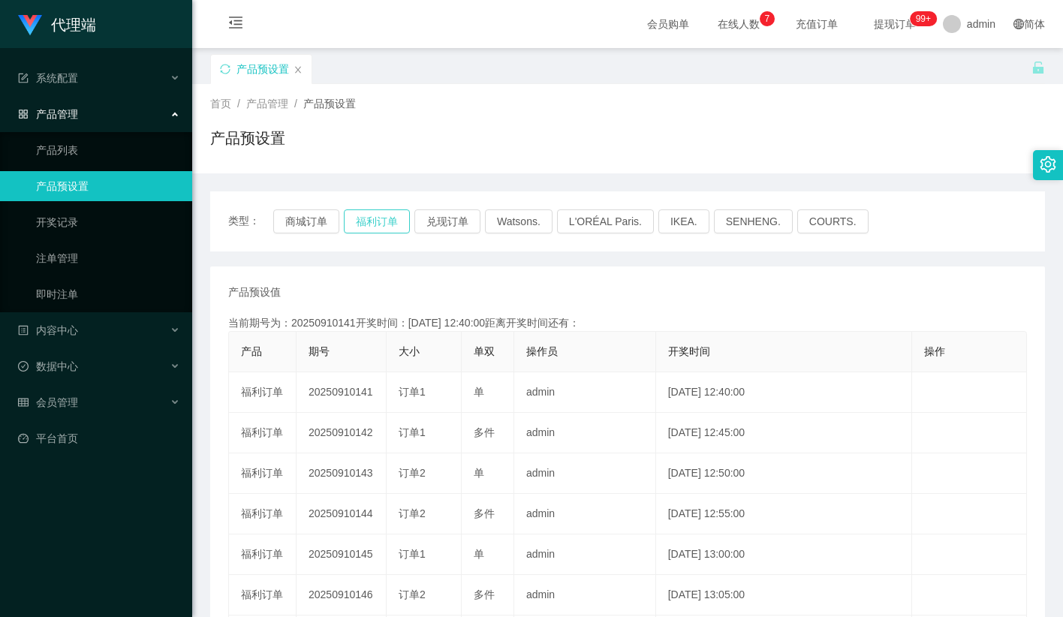
click at [386, 215] on button "福利订单" at bounding box center [377, 221] width 66 height 24
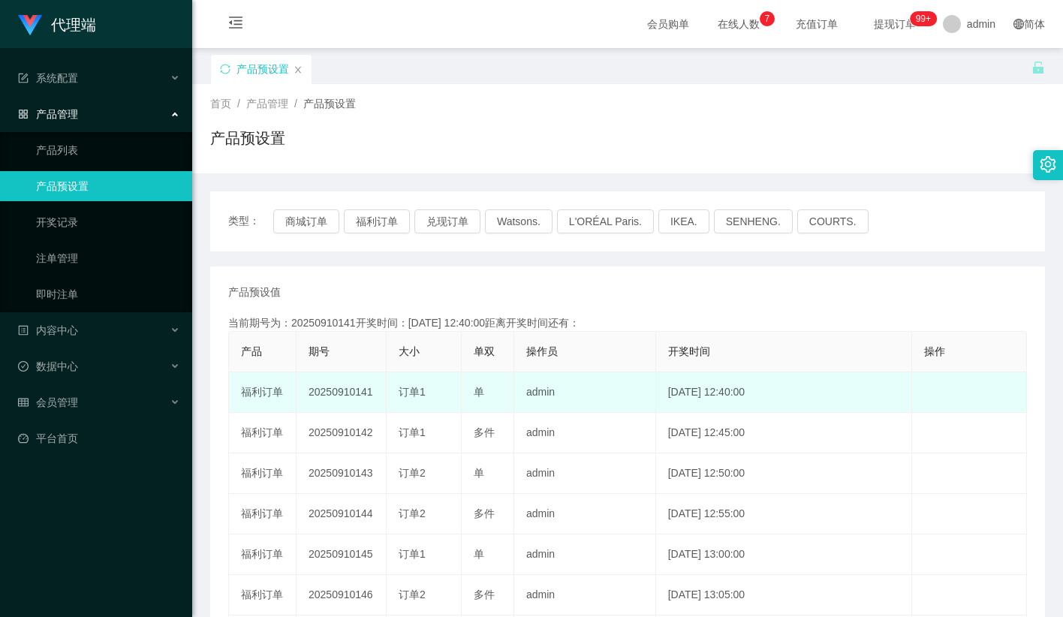
click at [336, 394] on td "20250910141" at bounding box center [341, 392] width 90 height 41
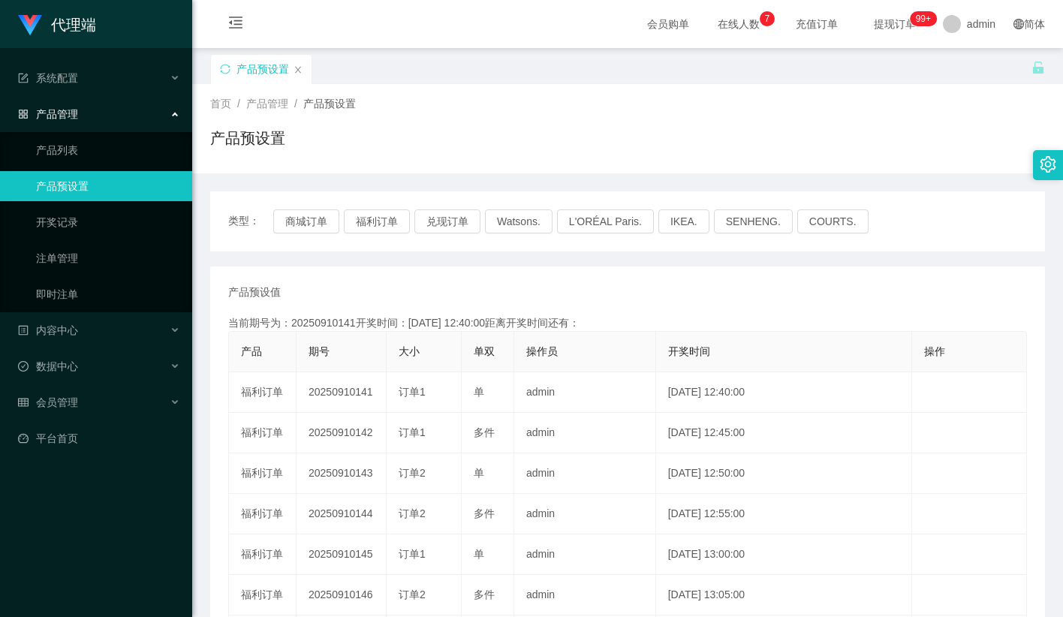
copy td "20250910141"
click at [376, 214] on button "福利订单" at bounding box center [377, 221] width 66 height 24
click at [369, 226] on button "福利订单" at bounding box center [377, 221] width 66 height 24
click at [372, 226] on button "福利订单" at bounding box center [377, 221] width 66 height 24
click at [388, 228] on button "福利订单" at bounding box center [377, 221] width 66 height 24
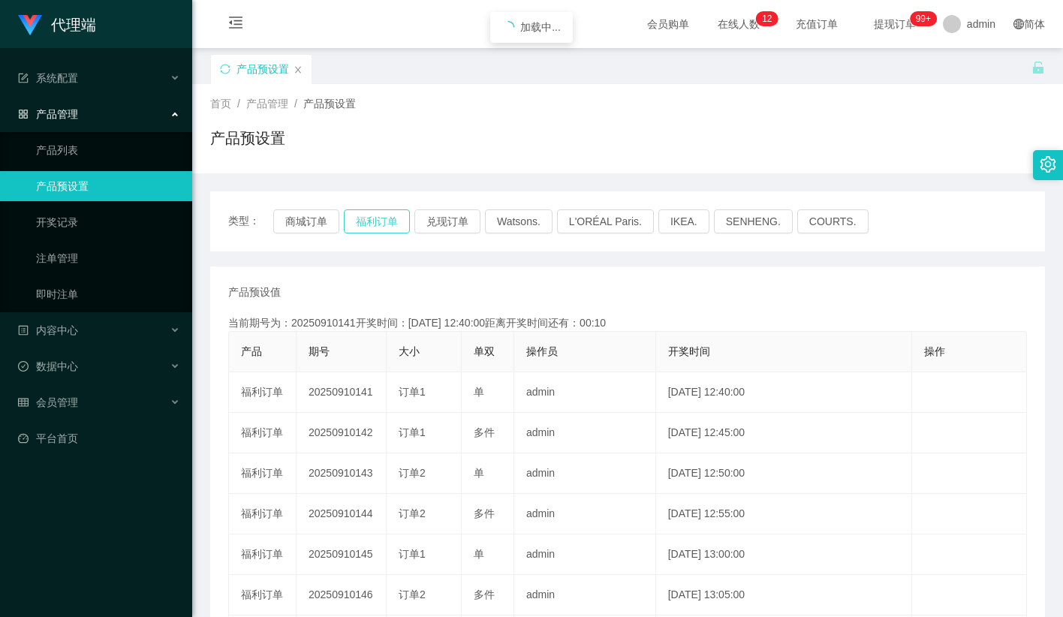
click at [388, 228] on button "福利订单" at bounding box center [377, 221] width 66 height 24
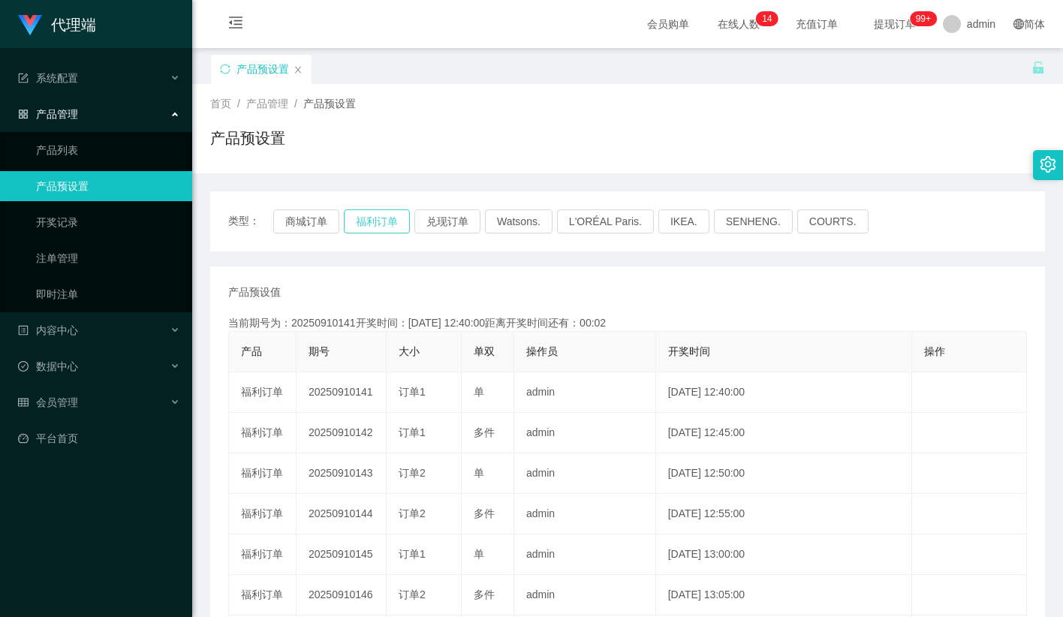
click at [388, 228] on button "福利订单" at bounding box center [377, 221] width 66 height 24
click at [390, 224] on button "福利订单" at bounding box center [377, 221] width 66 height 24
click at [631, 289] on div "产品预设值 添加期号" at bounding box center [627, 292] width 799 height 16
click at [372, 224] on button "福利订单" at bounding box center [377, 221] width 66 height 24
click at [372, 223] on button "福利订单" at bounding box center [377, 221] width 66 height 24
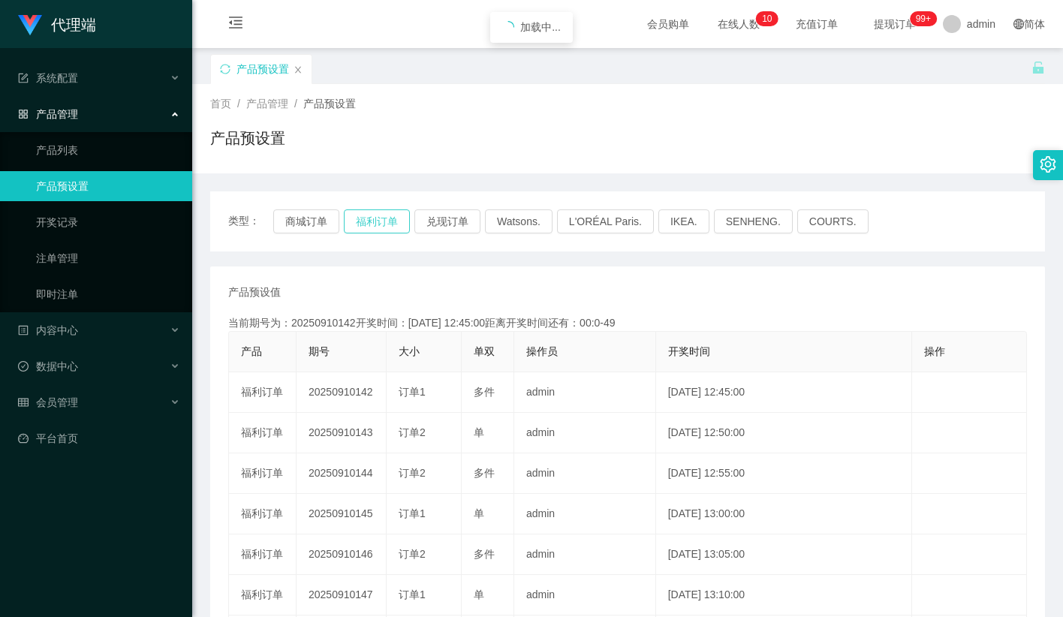
click at [372, 223] on button "福利订单" at bounding box center [377, 221] width 66 height 24
click at [383, 221] on button "福利订单" at bounding box center [377, 221] width 66 height 24
click at [656, 134] on div "产品预设置" at bounding box center [627, 144] width 835 height 35
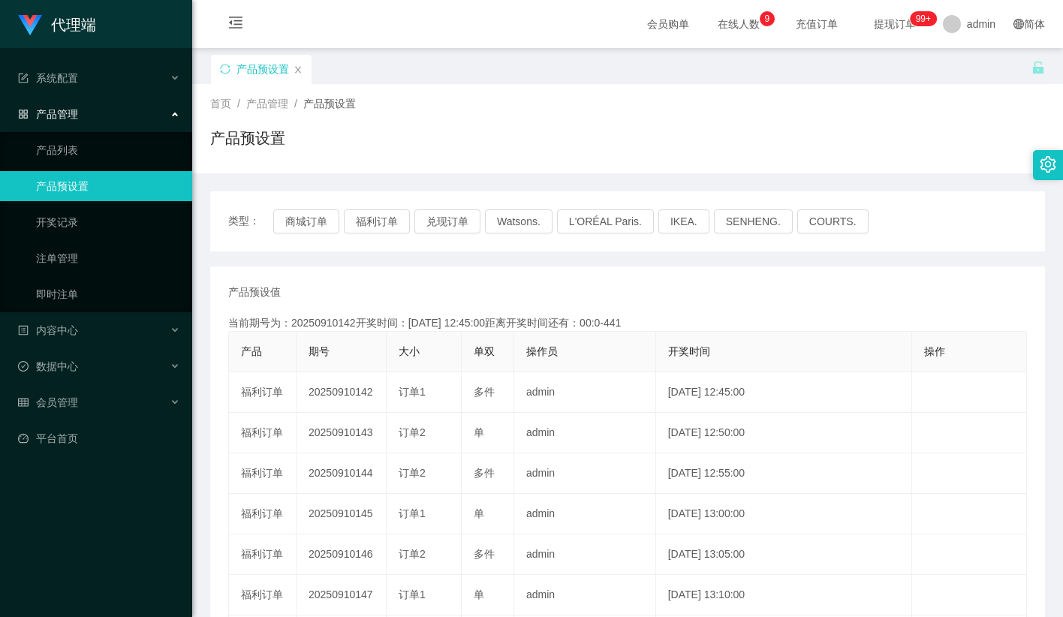
click at [439, 250] on div "类型： 商城订单 福利订单 兑现订单 Watsons. L'ORÉAL Paris. IKEA. SENHENG. COURTS." at bounding box center [627, 221] width 835 height 60
click at [383, 219] on button "福利订单" at bounding box center [377, 221] width 66 height 24
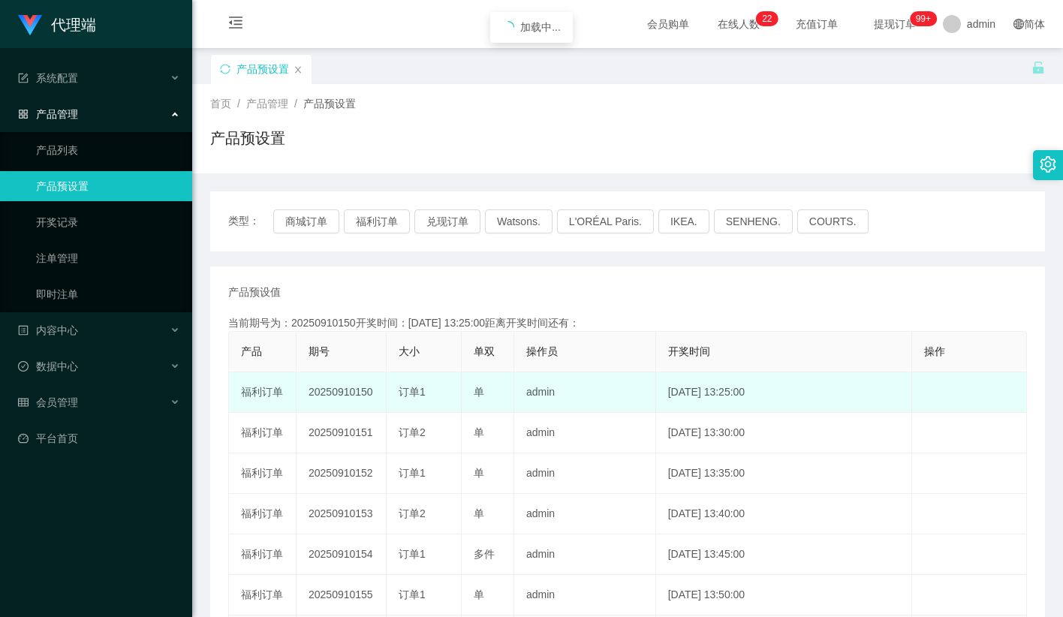
click at [339, 390] on td "20250910150" at bounding box center [341, 392] width 90 height 41
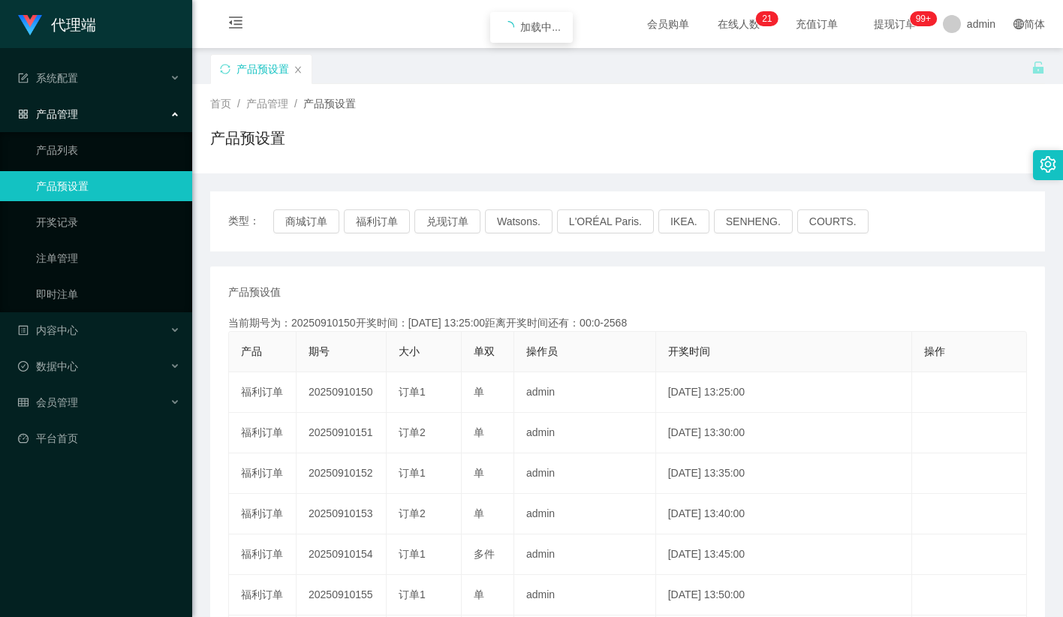
copy td "20250910150"
click at [383, 224] on button "福利订单" at bounding box center [377, 221] width 66 height 24
click at [327, 20] on div "会员购单 在线人数 0 1 2 3 4 5 6 7 8 9 0 1 2 3 4 5 6 7 8 9 0 1 2 3 4 5 6 7 8 9 0 1 2 3 4…" at bounding box center [627, 24] width 871 height 49
